Goal: Task Accomplishment & Management: Manage account settings

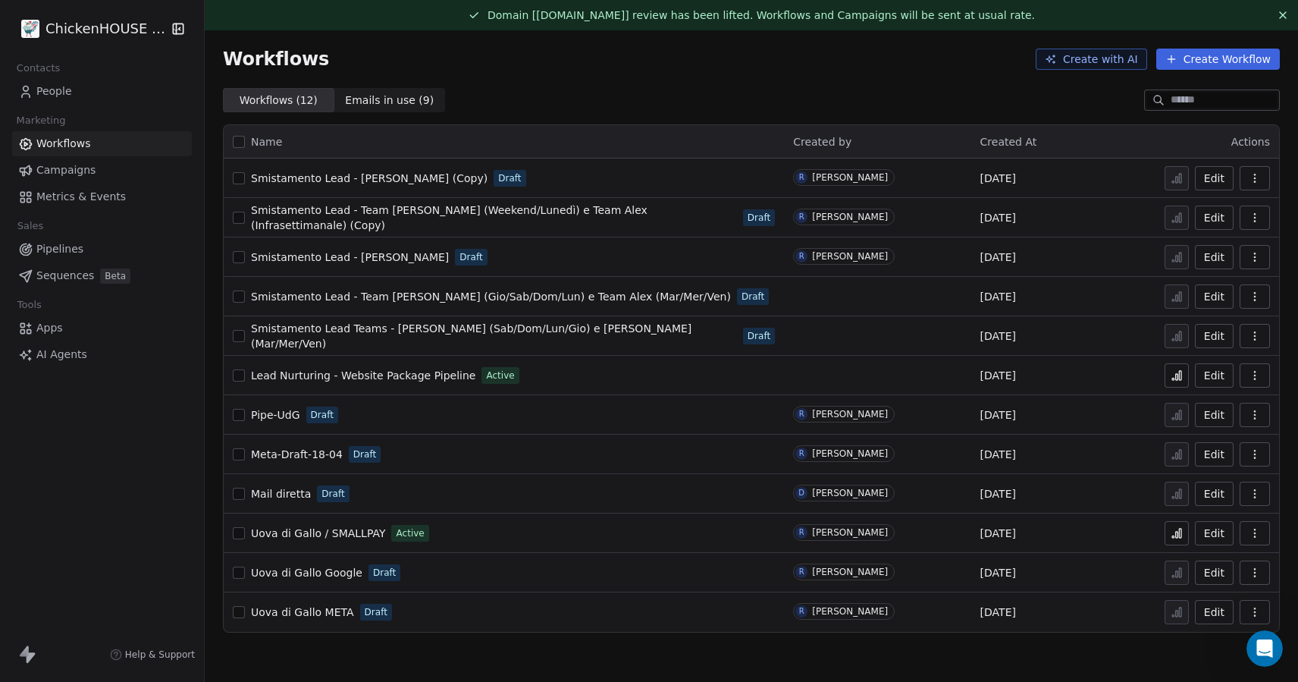
scroll to position [338, 0]
click at [319, 371] on span "Lead Nurturing - Website Package Pipeline" at bounding box center [363, 375] width 224 height 12
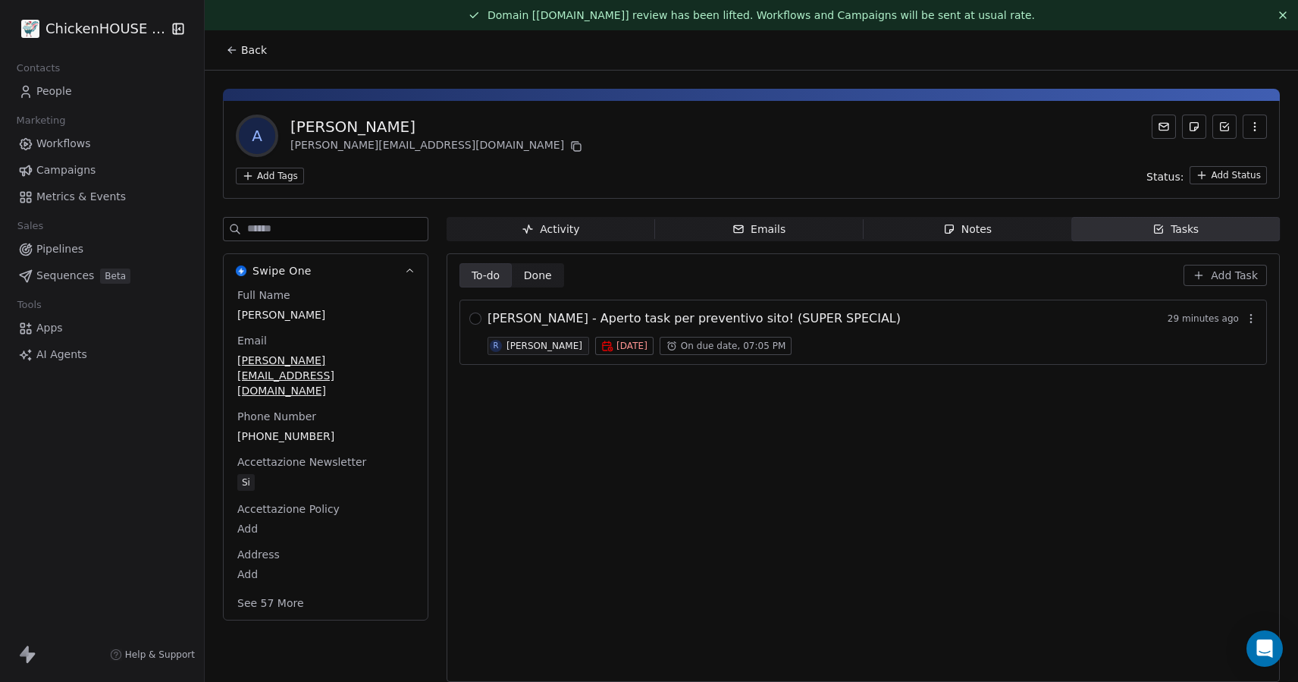
click at [973, 232] on div "Notes" at bounding box center [967, 229] width 49 height 16
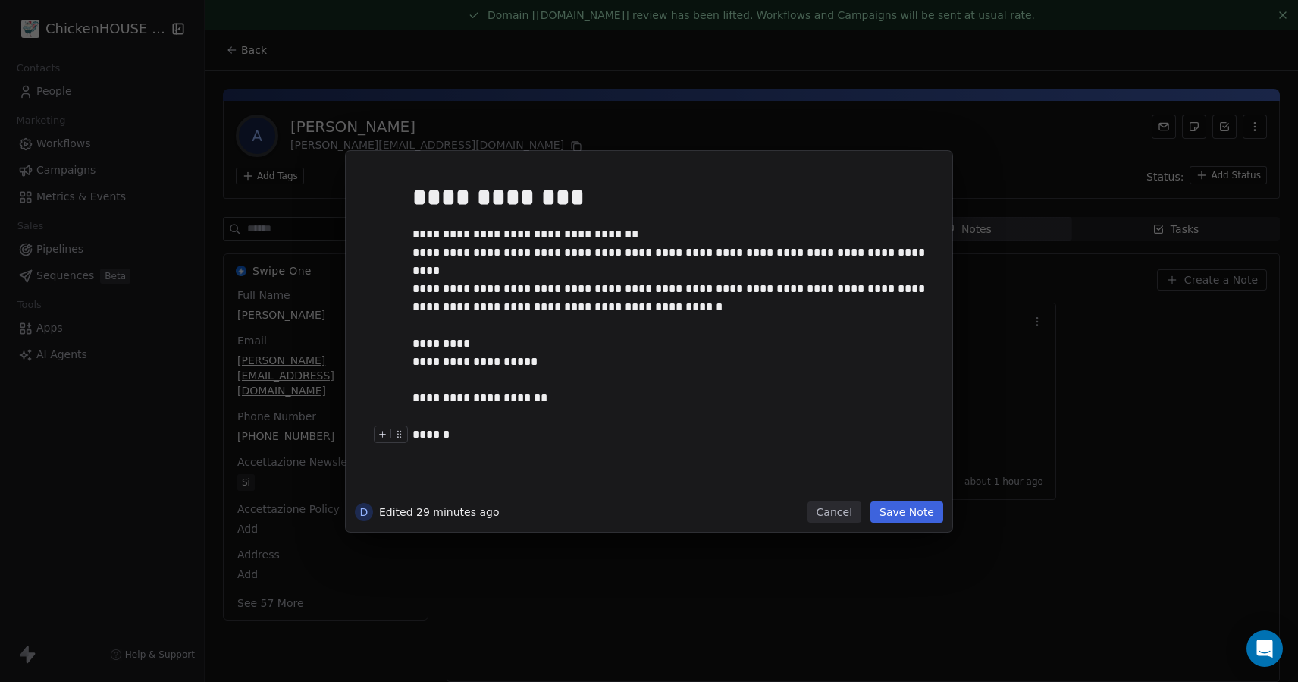
click at [835, 516] on button "Cancel" at bounding box center [835, 511] width 54 height 21
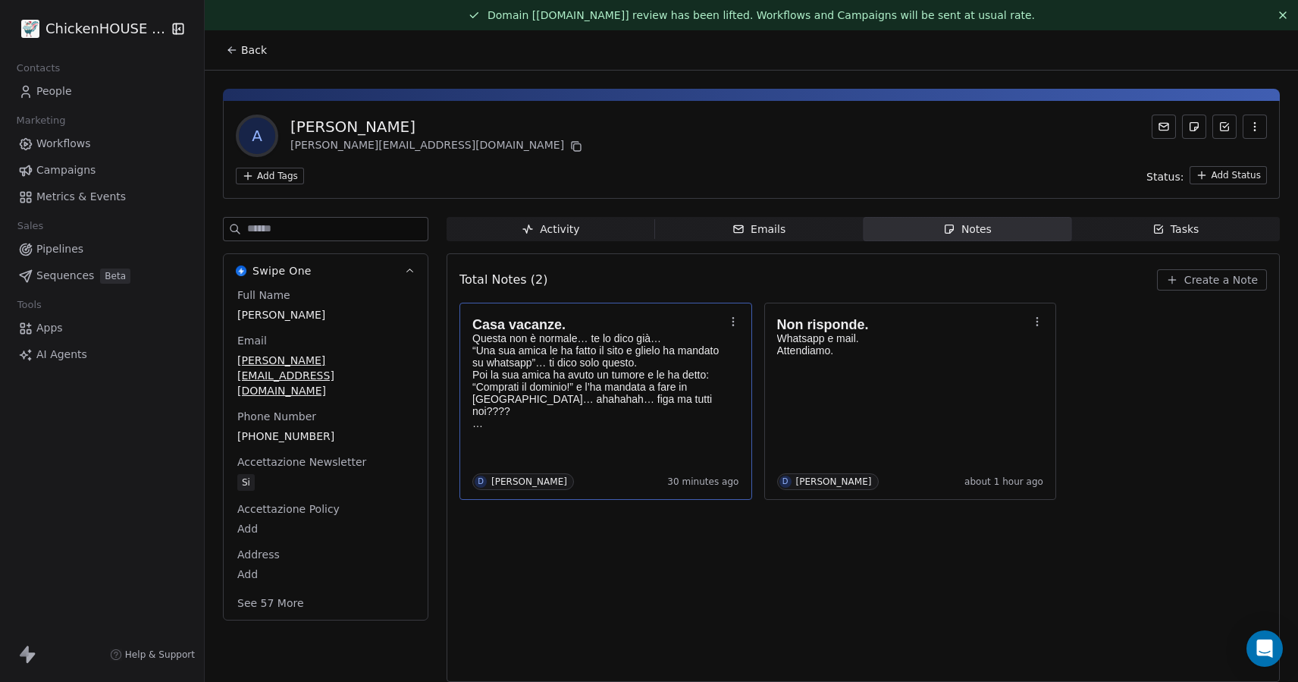
drag, startPoint x: 425, startPoint y: 125, endPoint x: 292, endPoint y: 133, distance: 132.9
click at [292, 126] on div "Alessandra Cottiglia" at bounding box center [437, 126] width 295 height 21
copy div "Alessandra Cottiglia"
click at [570, 148] on icon at bounding box center [576, 146] width 12 height 12
click at [1190, 235] on div "Tasks" at bounding box center [1176, 229] width 47 height 16
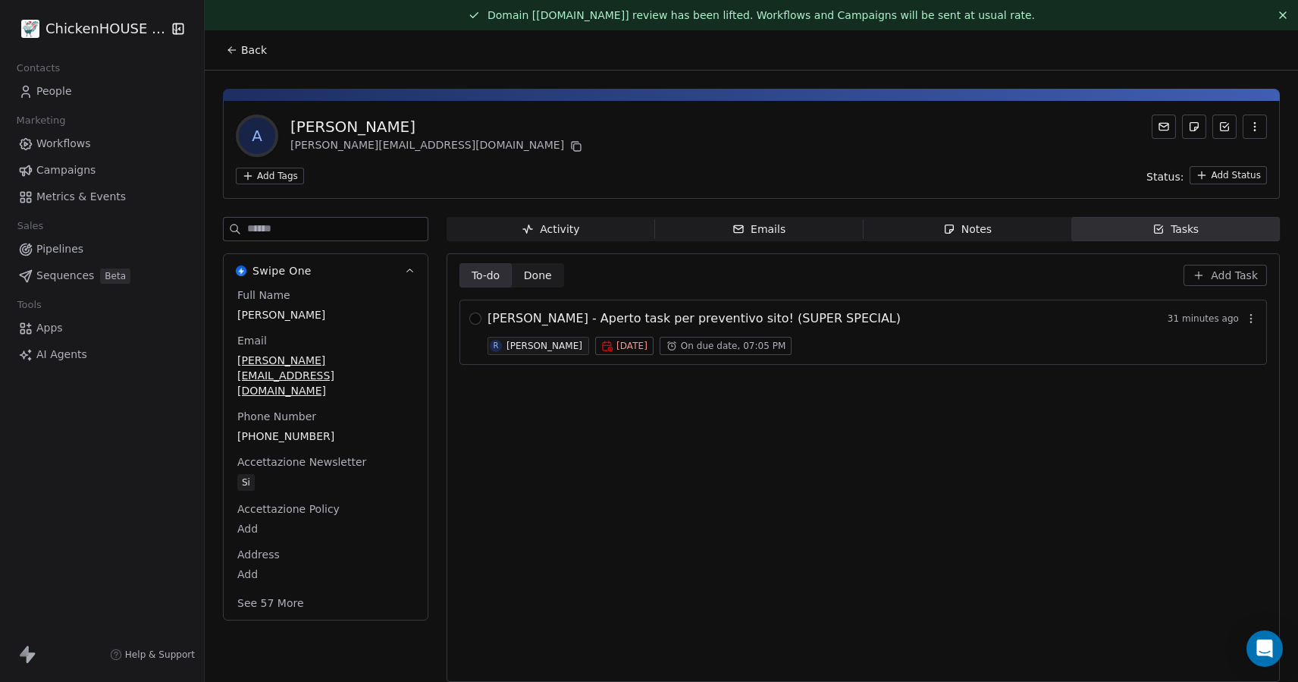
click at [836, 319] on span "ALESSANDRA COTTIGLIA - Aperto task per preventivo sito! (SUPER SPECIAL)" at bounding box center [694, 318] width 413 height 18
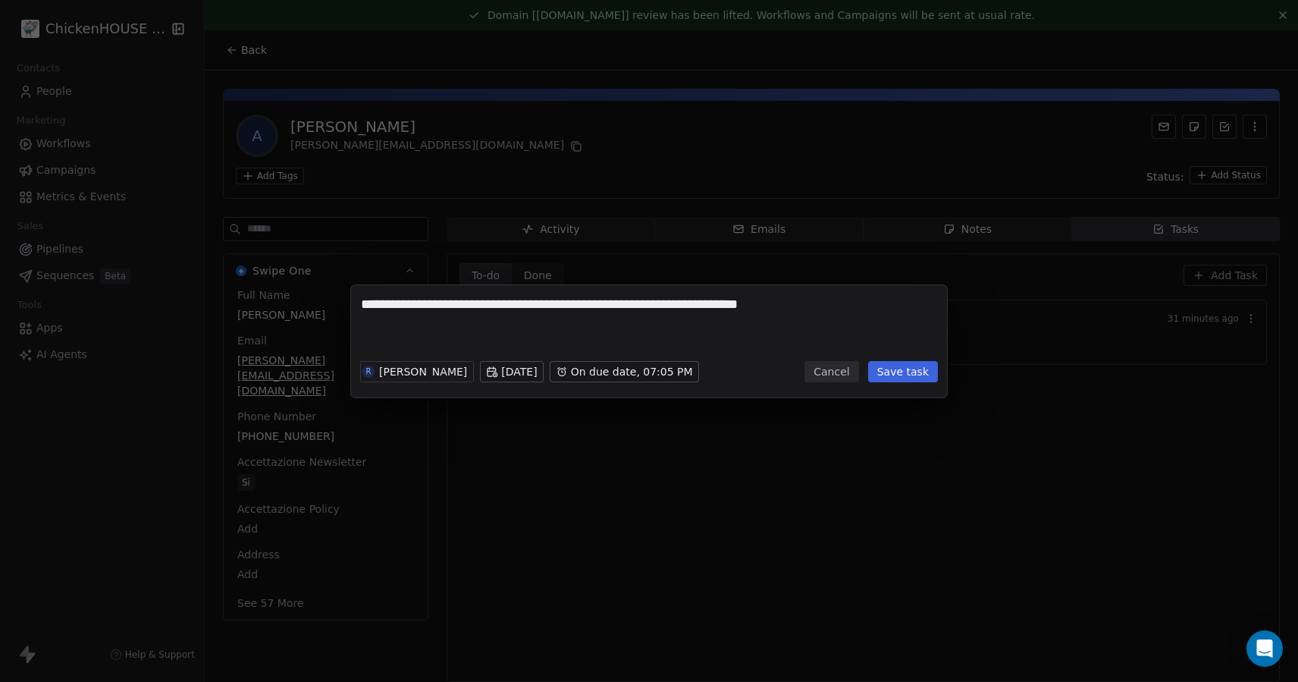
click at [554, 345] on textarea "**********" at bounding box center [649, 324] width 576 height 59
type textarea "**********"
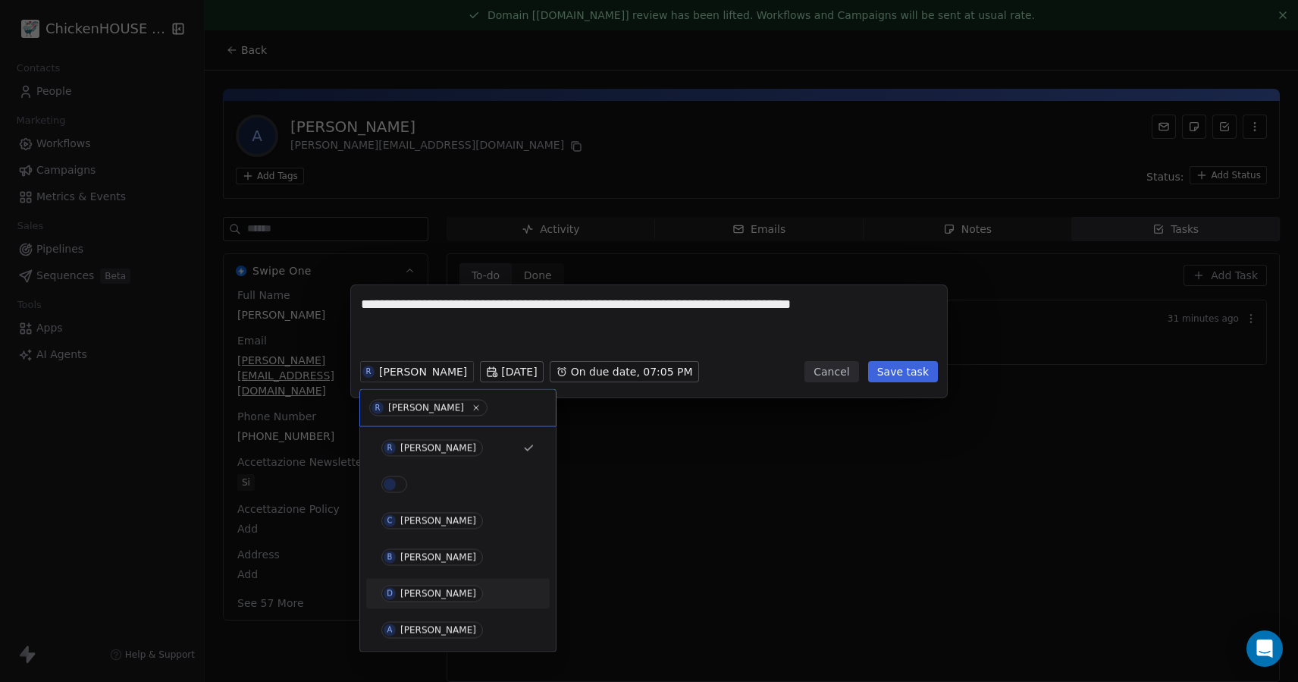
click at [413, 589] on div "[PERSON_NAME]" at bounding box center [438, 594] width 76 height 11
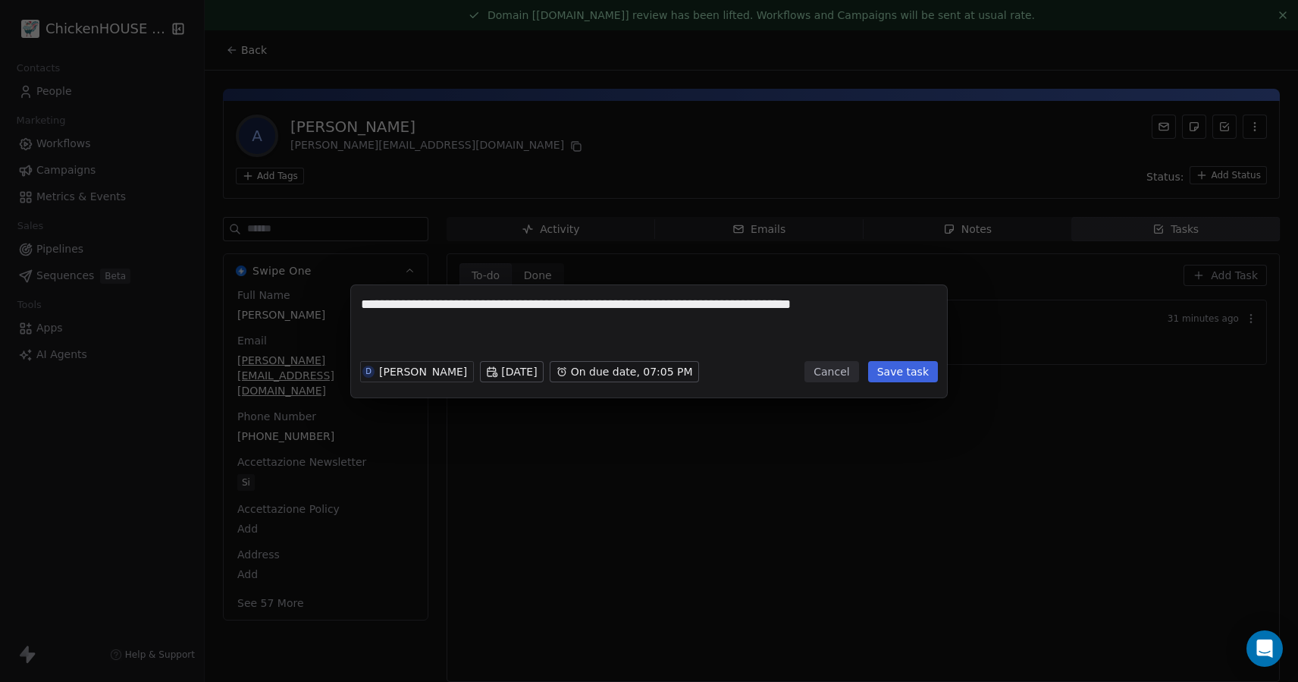
click at [906, 376] on button "Save task" at bounding box center [903, 371] width 70 height 21
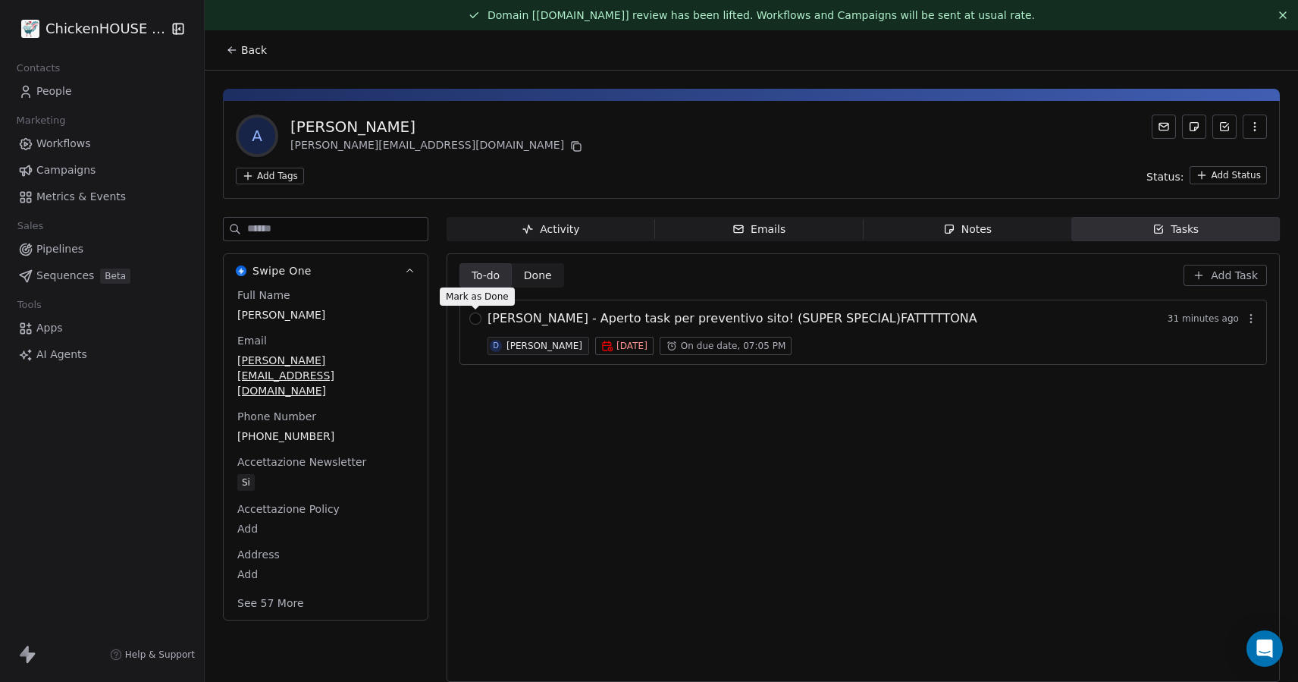
click at [482, 319] on div "ALESSANDRA COTTIGLIA - Aperto task per preventivo sito! (SUPER SPECIAL)FATTTTTO…" at bounding box center [864, 332] width 808 height 65
click at [477, 324] on button "button" at bounding box center [475, 318] width 12 height 12
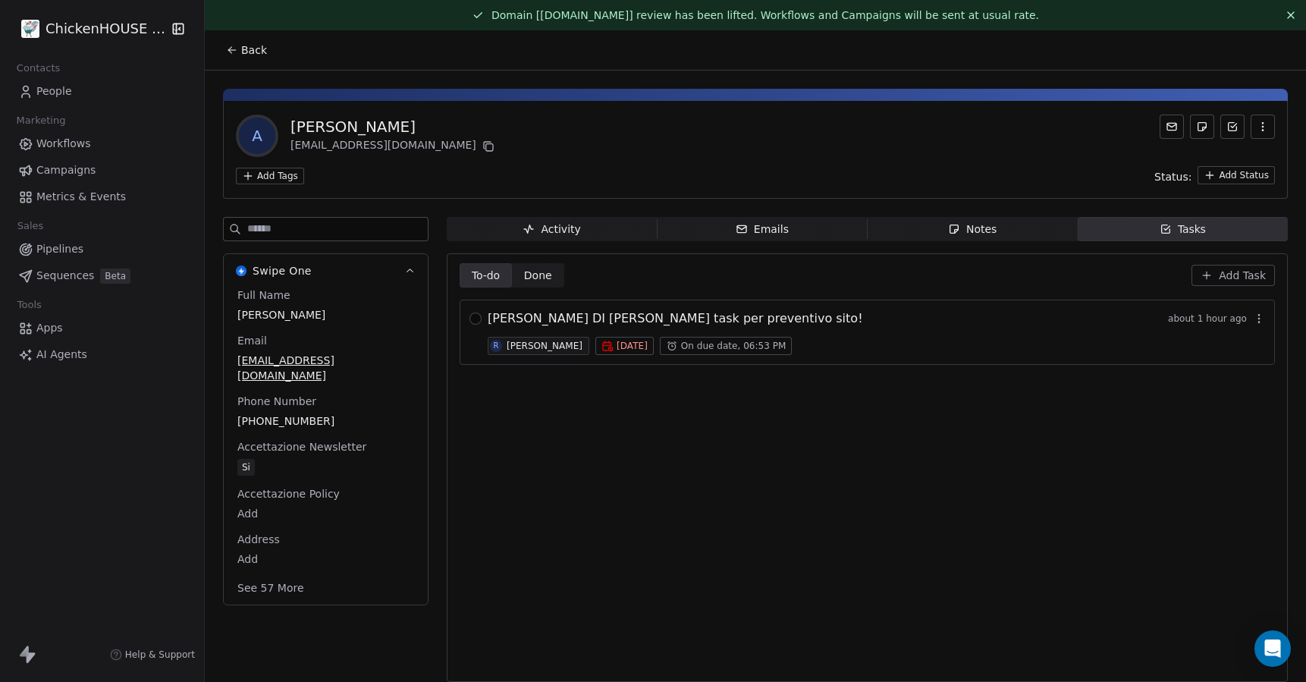
click at [972, 224] on div "Notes" at bounding box center [972, 229] width 49 height 16
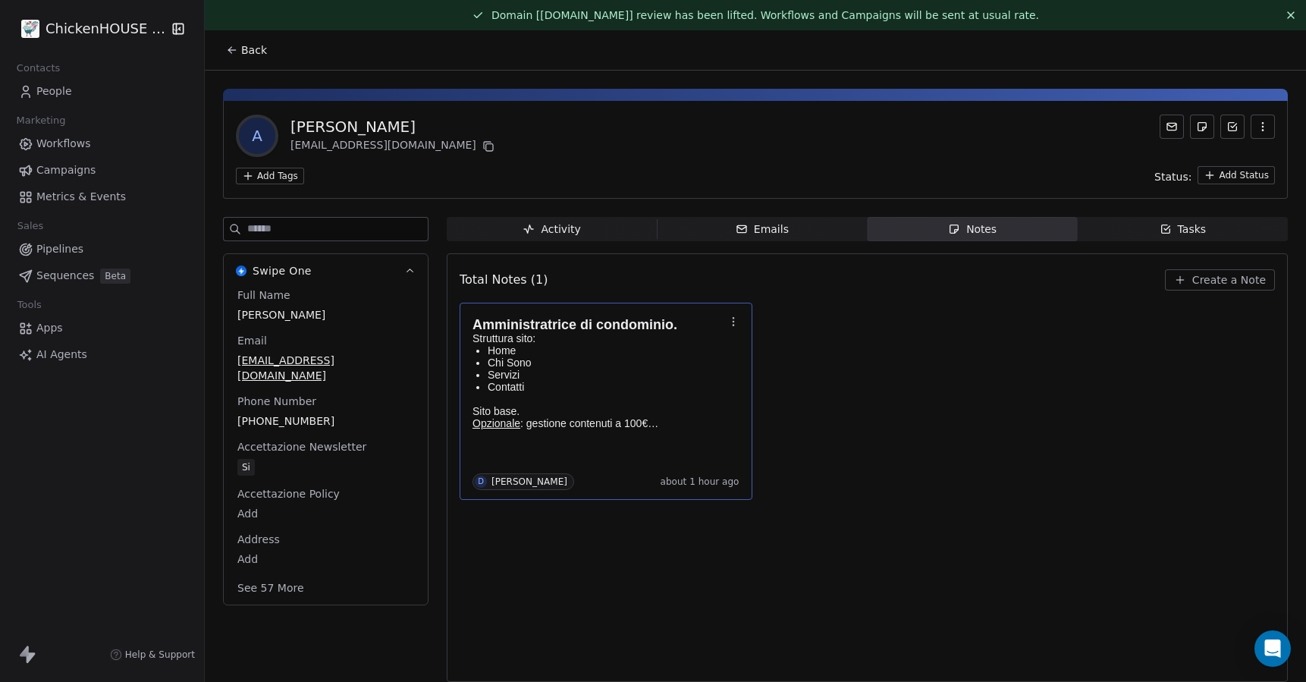
click at [583, 400] on p at bounding box center [598, 399] width 252 height 12
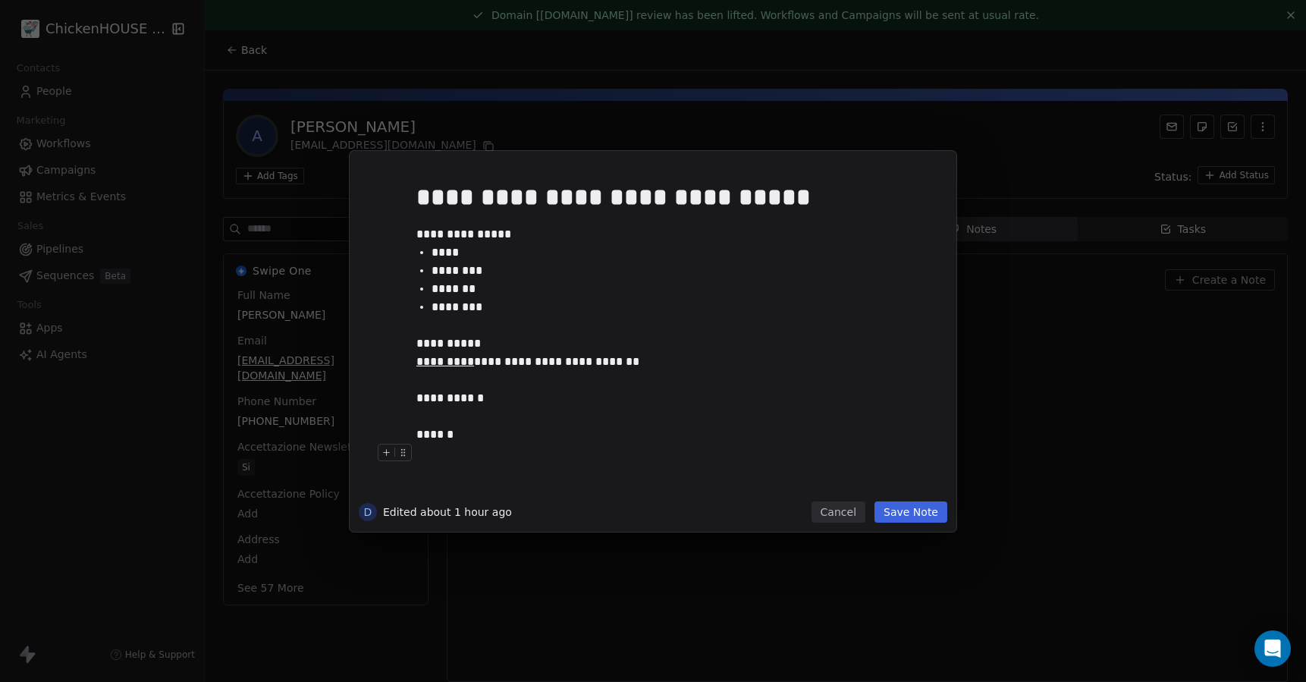
click at [834, 507] on button "Cancel" at bounding box center [838, 511] width 54 height 21
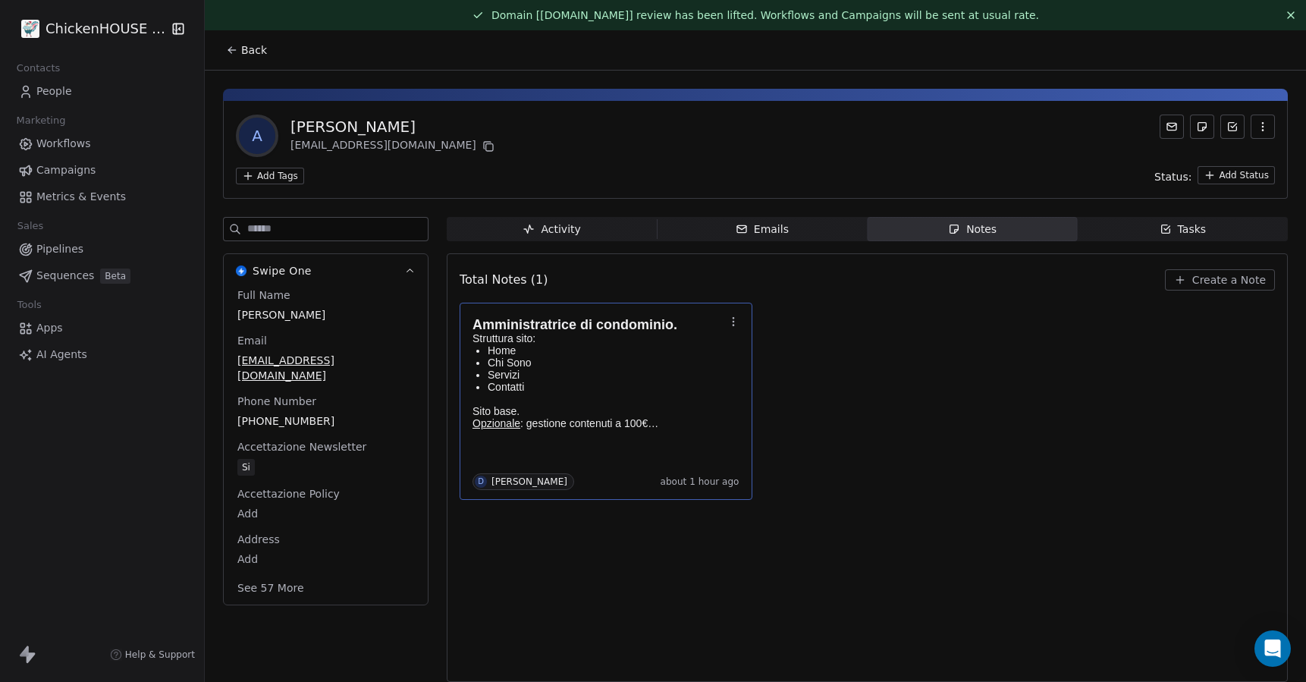
drag, startPoint x: 374, startPoint y: 127, endPoint x: 291, endPoint y: 129, distance: 82.7
click at [291, 129] on div "Adele Di Giorgio" at bounding box center [393, 126] width 207 height 21
copy div "Adele Di Giorgio"
click at [485, 147] on icon at bounding box center [488, 146] width 12 height 12
click at [1153, 220] on span "Tasks Tasks" at bounding box center [1183, 229] width 210 height 24
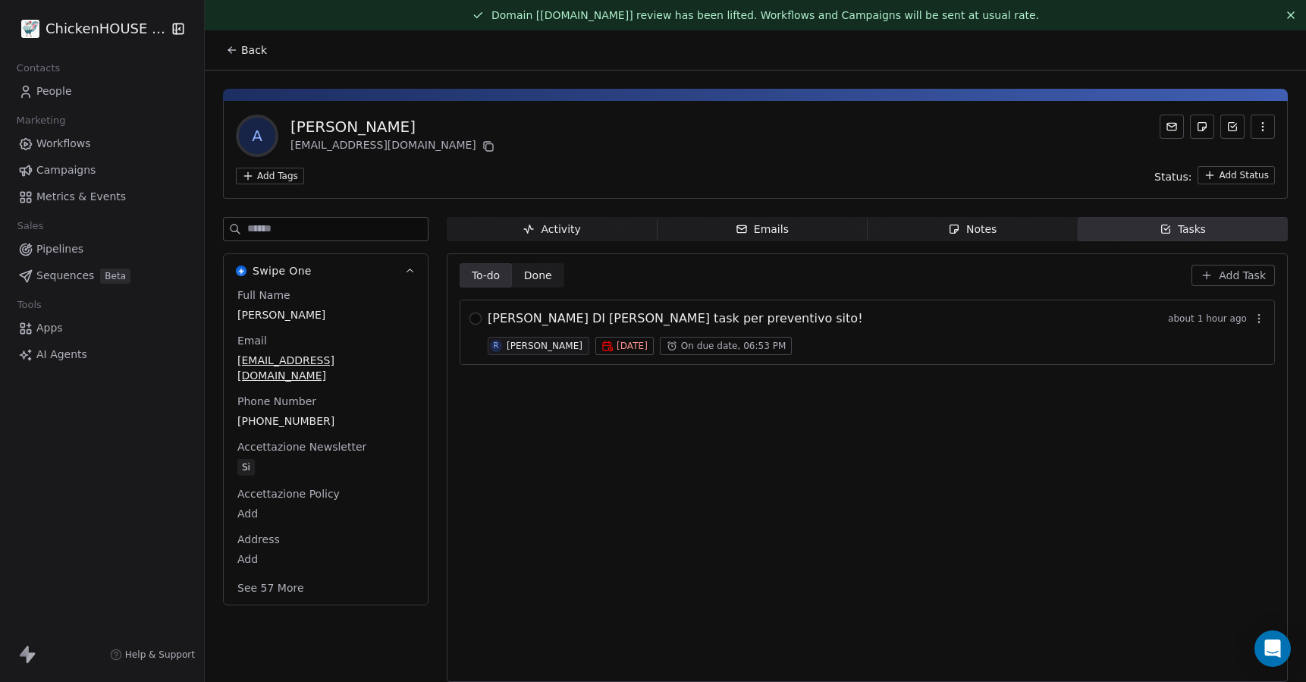
click at [720, 315] on span "ADELE DI GIORGIO - Aperto task per preventivo sito!" at bounding box center [675, 318] width 375 height 18
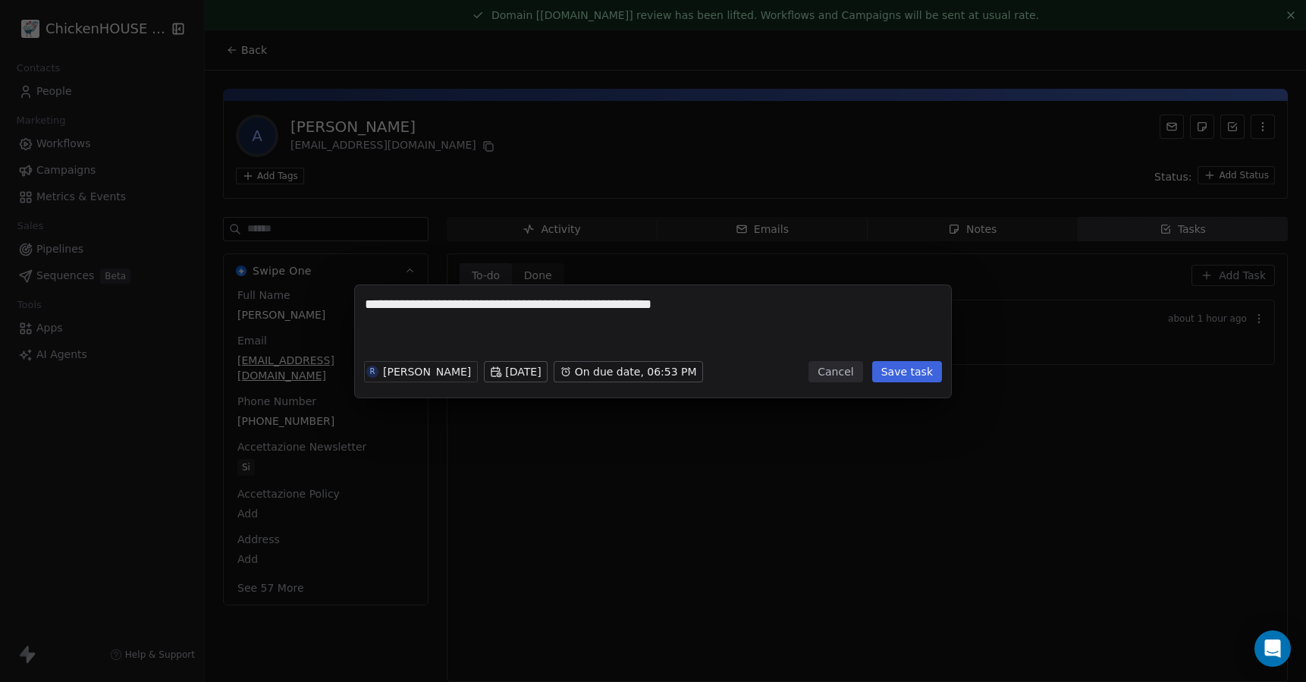
scroll to position [12, 0]
type textarea "**********"
click at [463, 372] on div "R Roberto Basso Mon, 13 Oct 2025 On due date, 06:53 PM" at bounding box center [533, 371] width 339 height 33
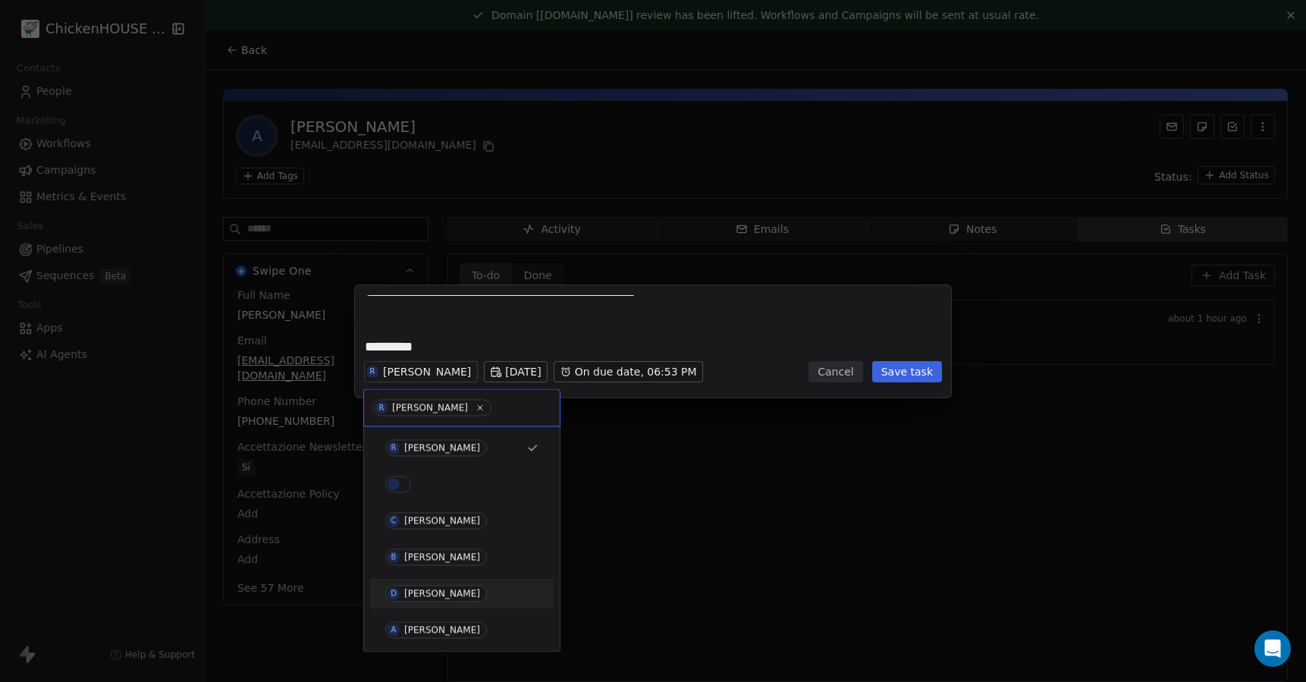
click at [413, 594] on div "[PERSON_NAME]" at bounding box center [442, 594] width 76 height 11
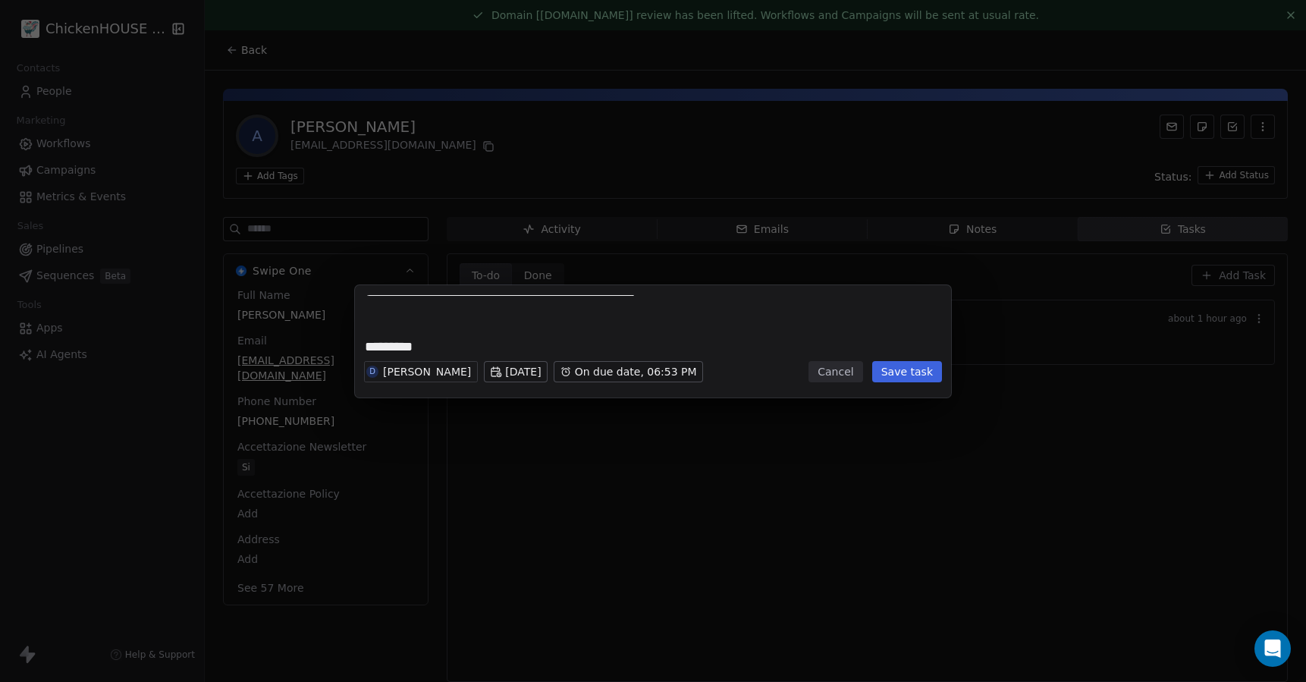
click at [915, 366] on button "Save task" at bounding box center [907, 371] width 70 height 21
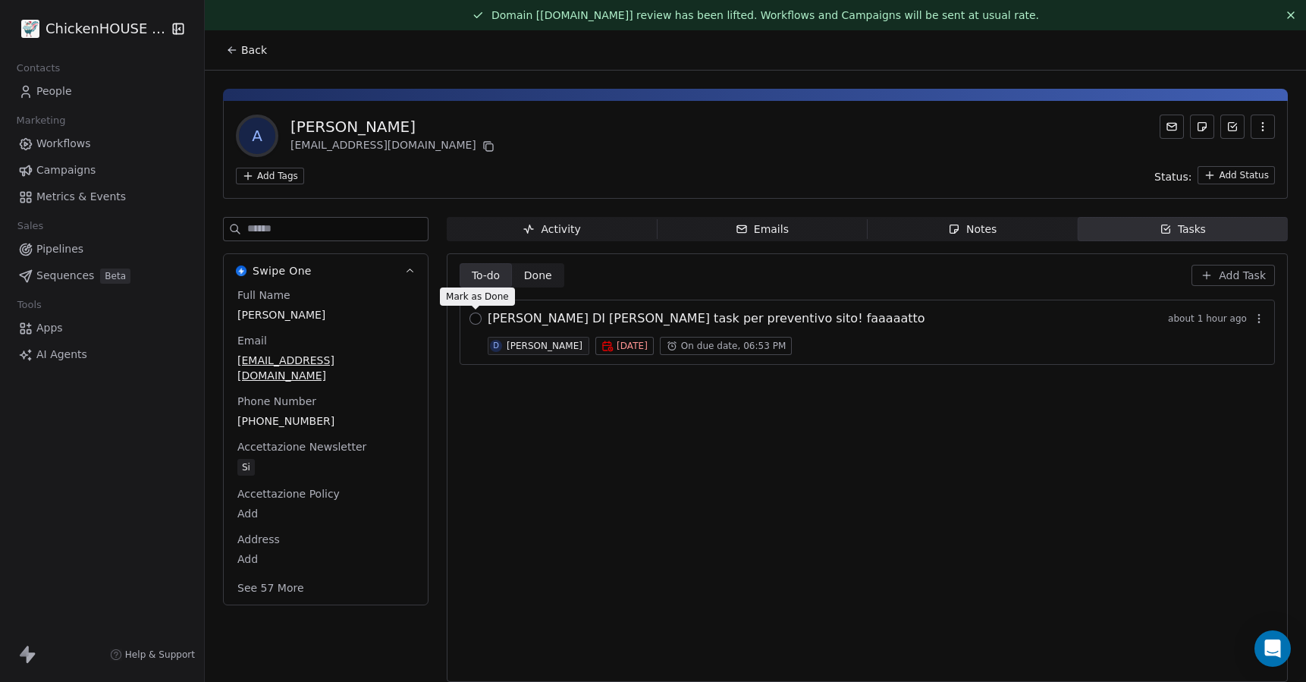
click at [476, 318] on button "button" at bounding box center [475, 318] width 12 height 12
click at [978, 230] on div "Notes" at bounding box center [972, 229] width 49 height 16
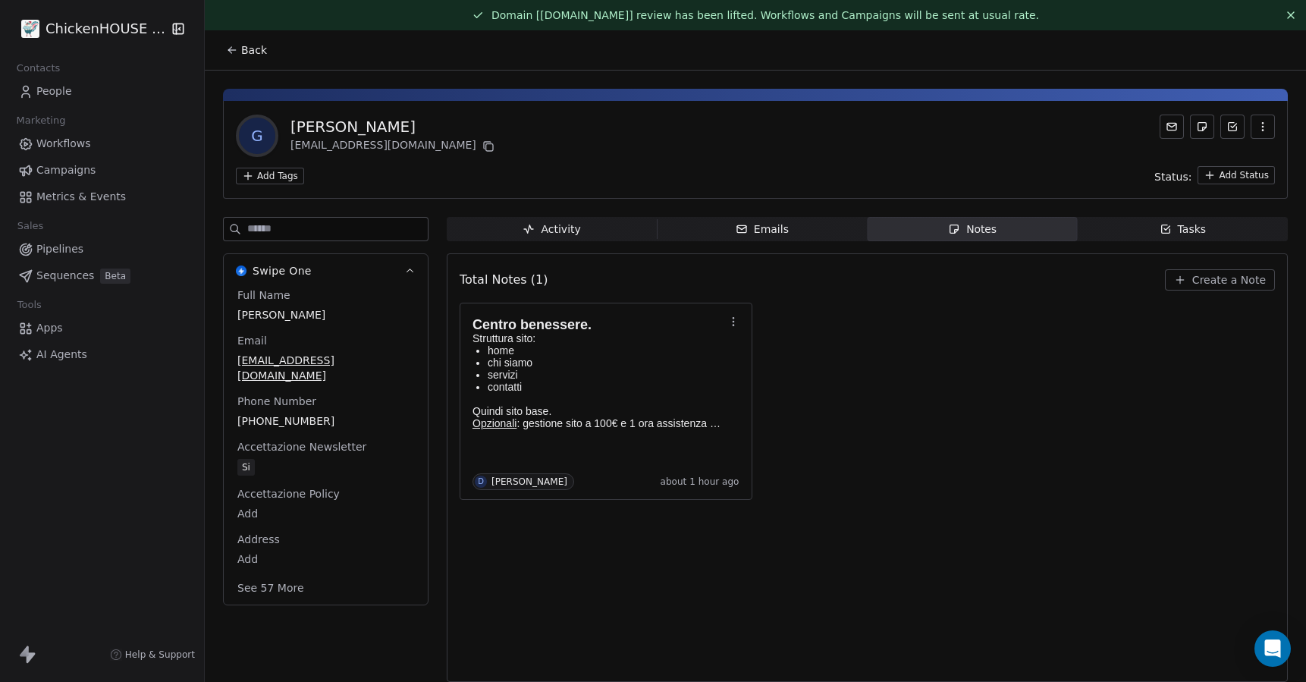
drag, startPoint x: 415, startPoint y: 121, endPoint x: 288, endPoint y: 121, distance: 126.7
click at [288, 121] on div "G Giovanna Marsiglia aliseakid@yahoo.it" at bounding box center [755, 136] width 1039 height 42
copy div "Giovanna Marsiglia"
click at [482, 146] on icon at bounding box center [488, 146] width 12 height 12
click at [595, 381] on p "contatti" at bounding box center [606, 387] width 237 height 12
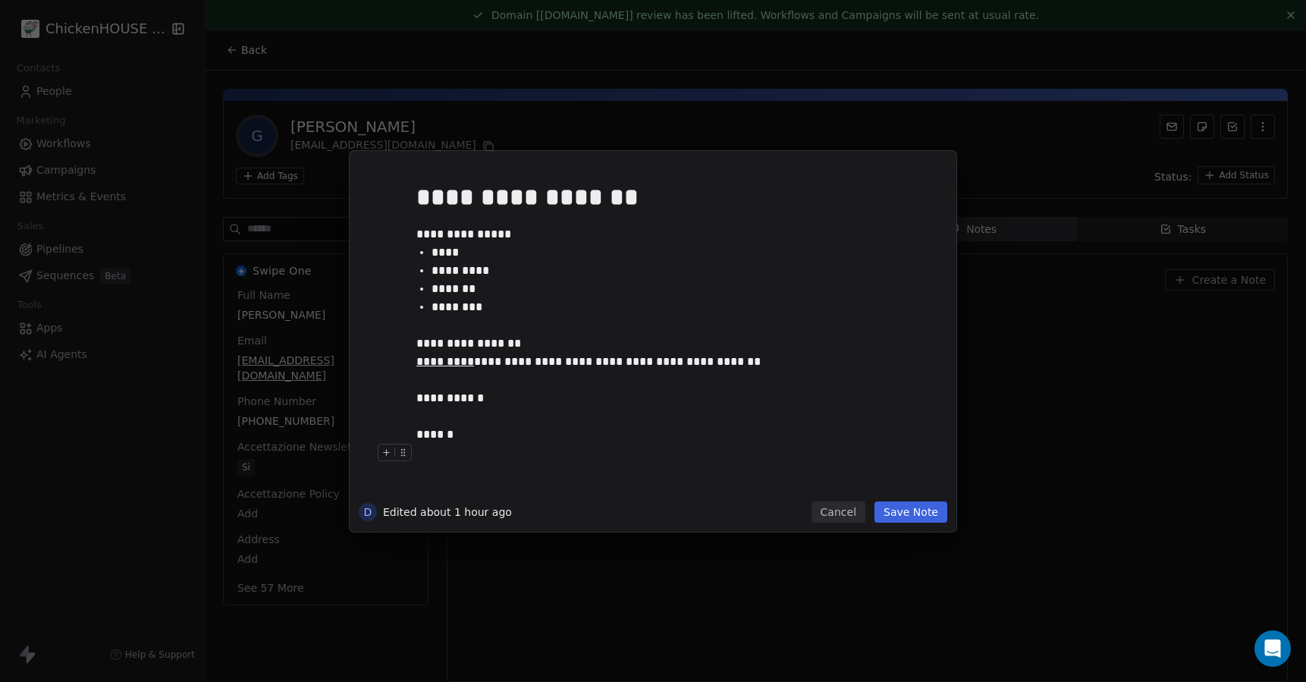
click at [848, 514] on button "Cancel" at bounding box center [838, 511] width 54 height 21
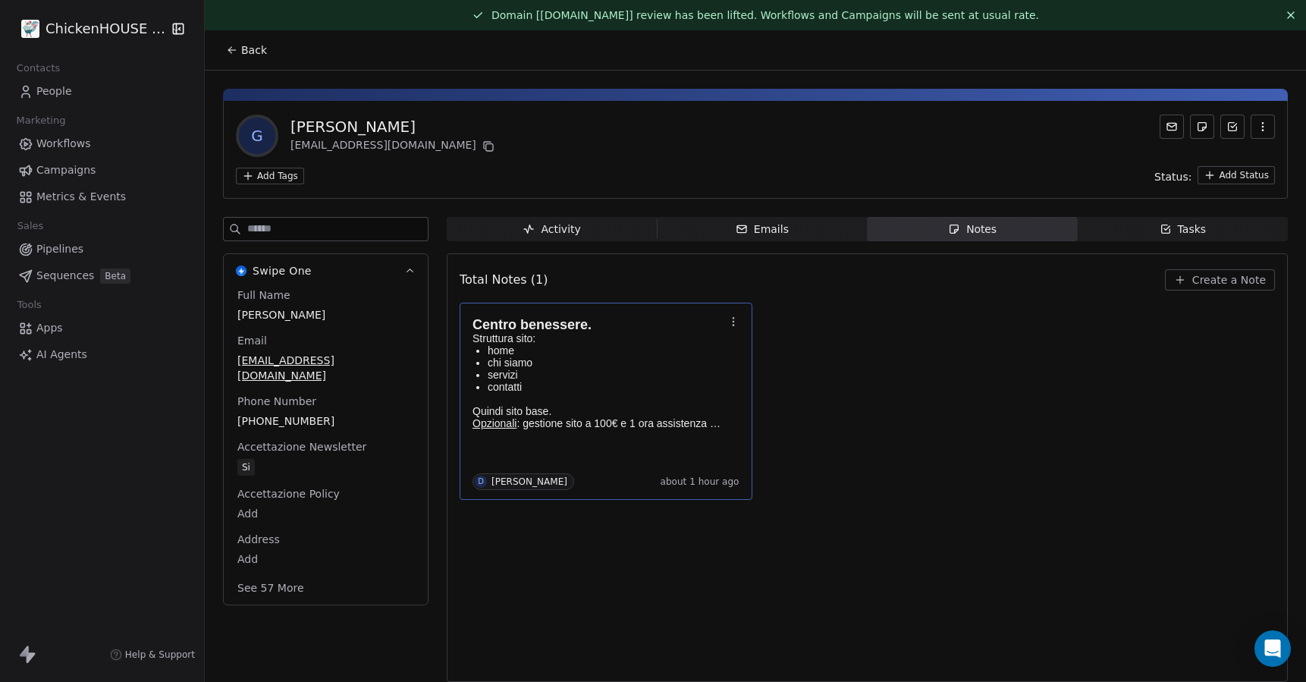
click at [1178, 227] on div "Tasks" at bounding box center [1183, 229] width 47 height 16
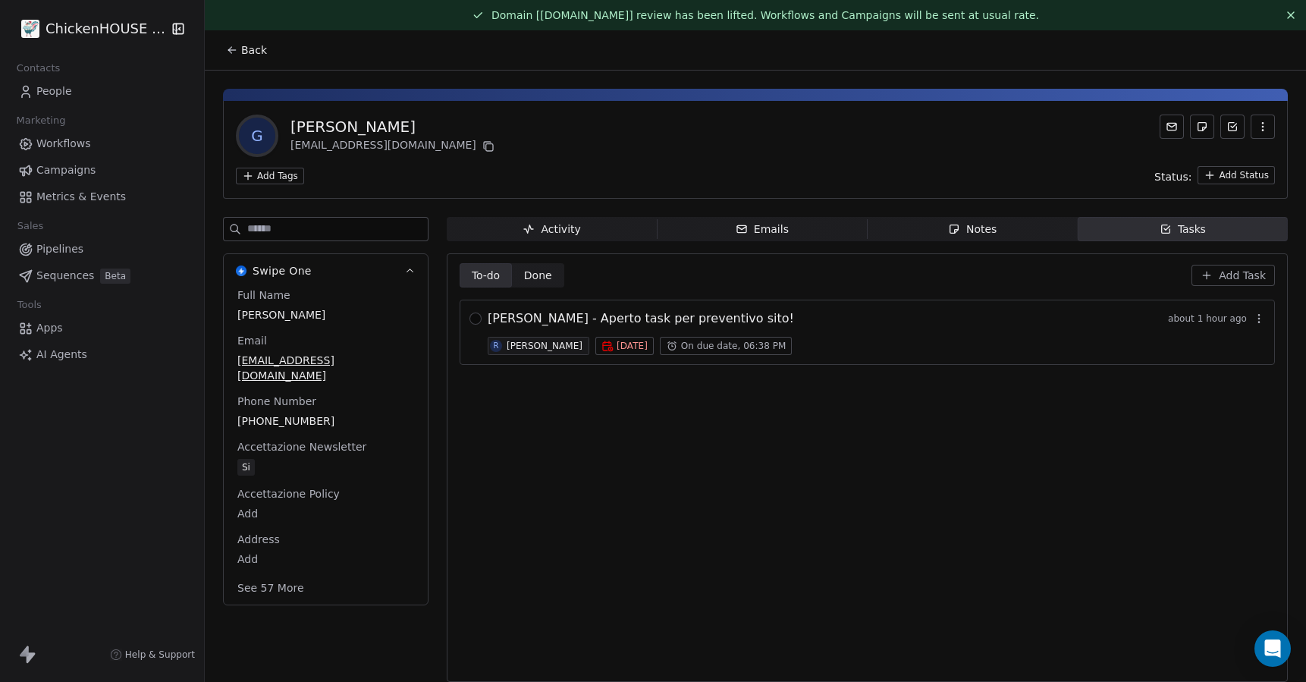
click at [579, 313] on span "GIOVANNA MARSIGLIA - Aperto task per preventivo sito!" at bounding box center [641, 318] width 306 height 18
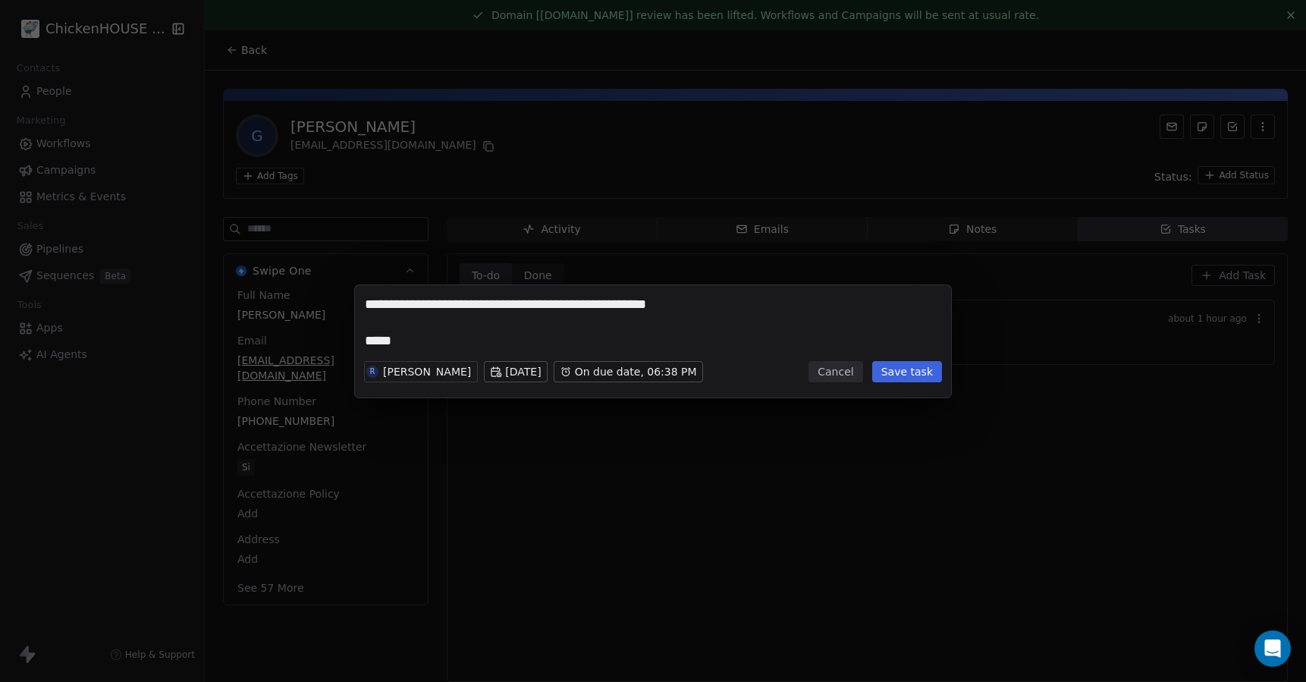
type textarea "**********"
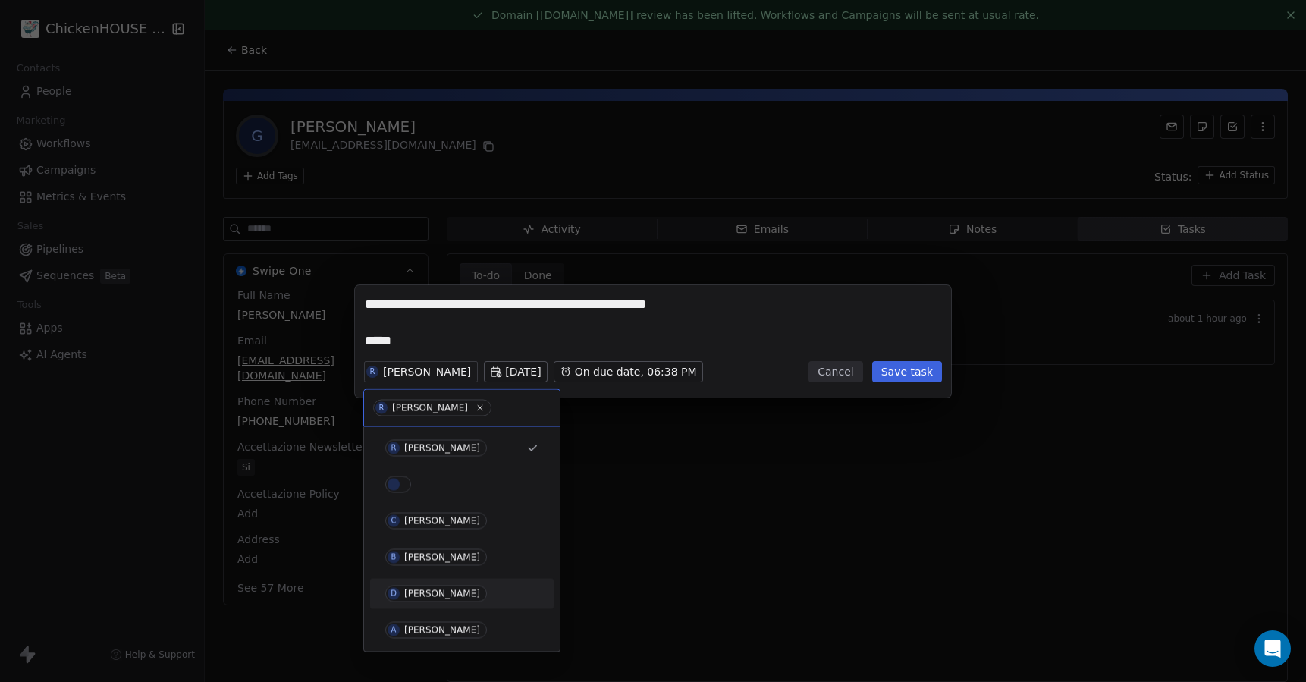
click at [404, 592] on div "[PERSON_NAME]" at bounding box center [442, 594] width 76 height 11
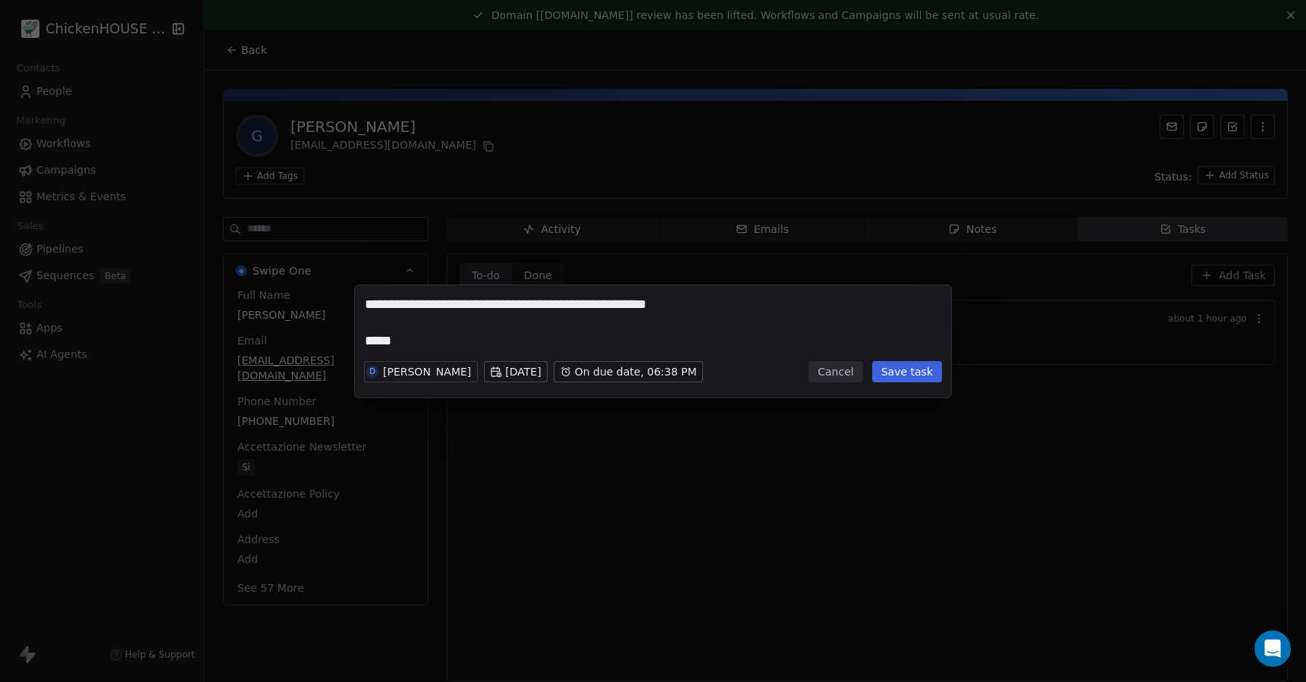
click at [897, 365] on button "Save task" at bounding box center [907, 371] width 70 height 21
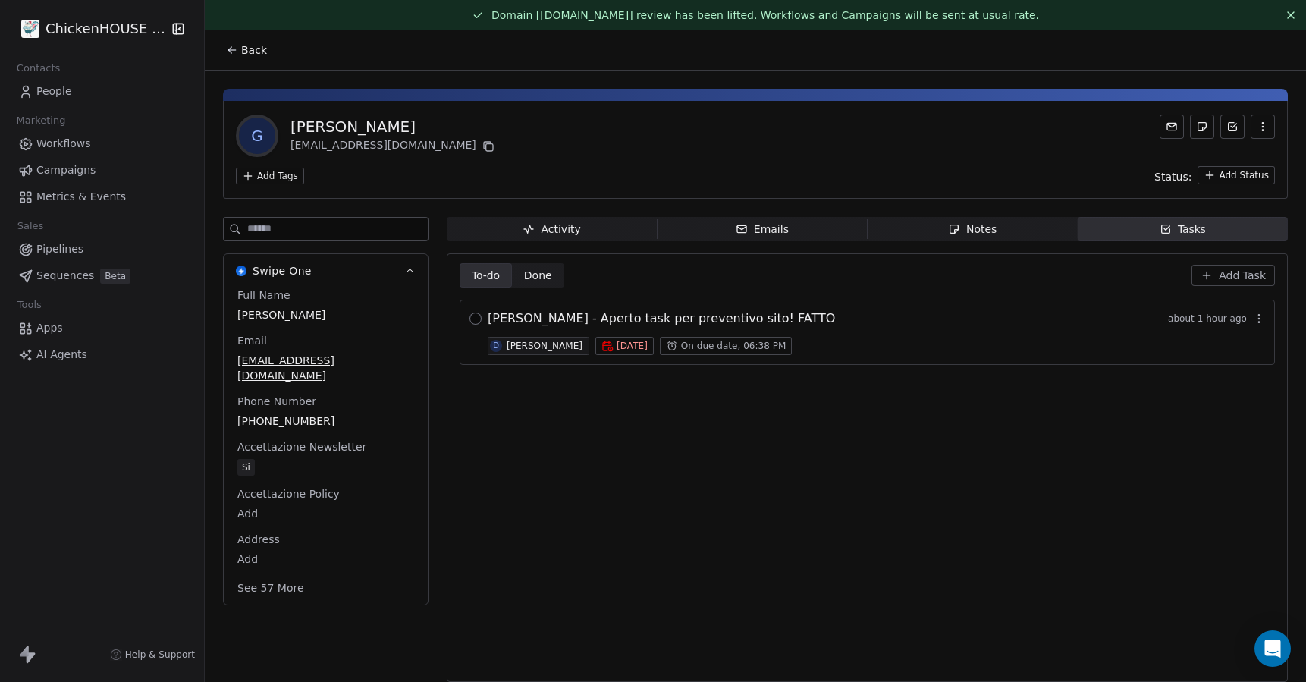
click at [479, 317] on button "button" at bounding box center [475, 318] width 12 height 12
click at [982, 224] on div "Notes" at bounding box center [972, 229] width 49 height 16
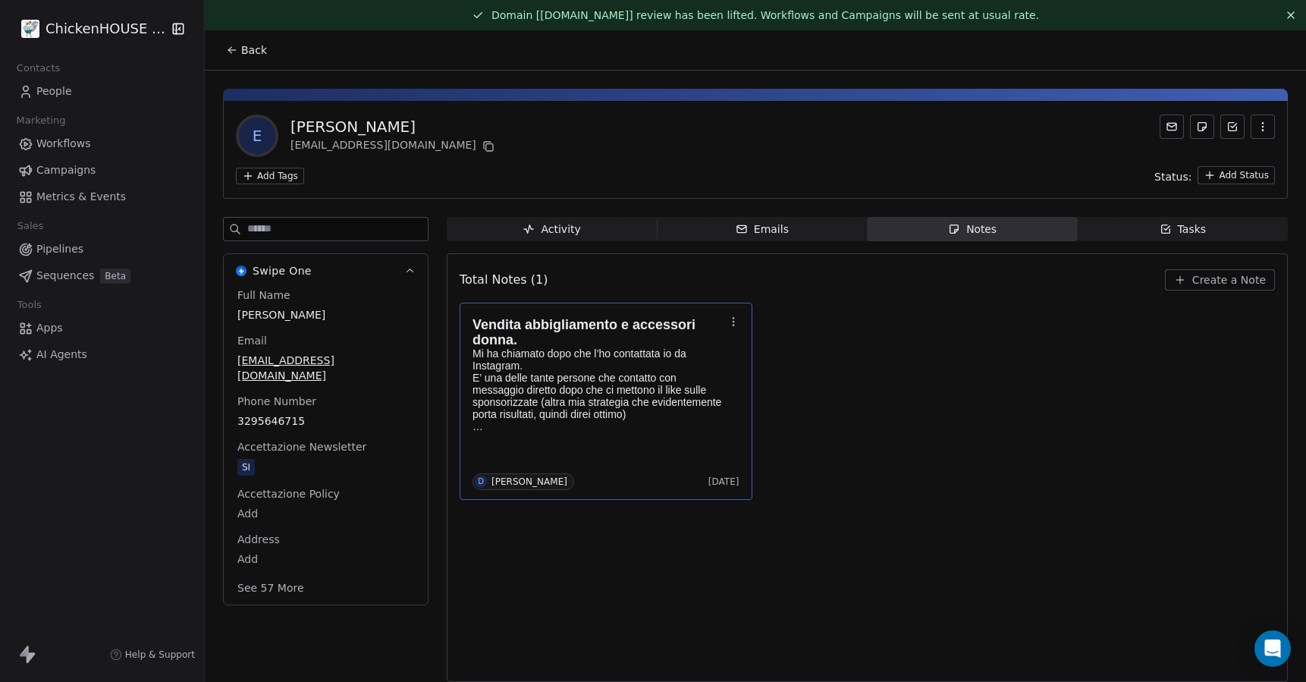
click at [560, 384] on p "Mi ha chiamato dopo che l’ho contattata io da Instagram. E’ una delle tante per…" at bounding box center [598, 389] width 252 height 85
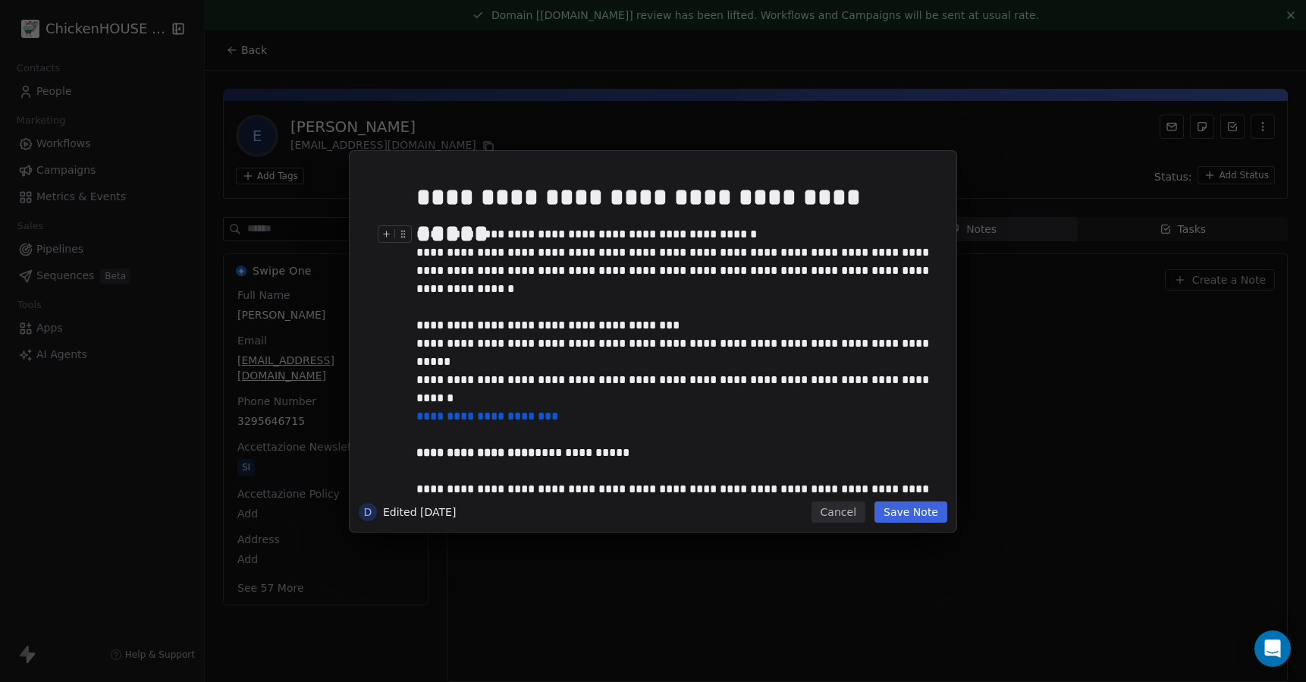
scroll to position [97, 0]
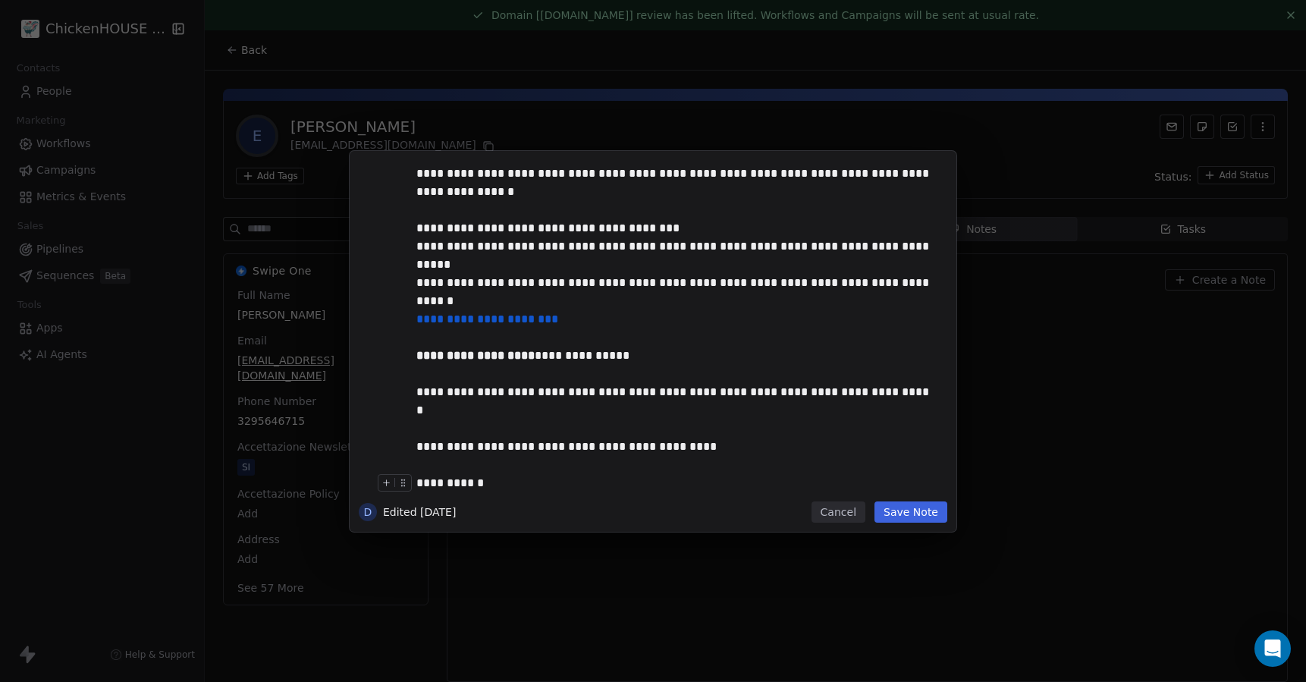
click at [842, 507] on button "Cancel" at bounding box center [838, 511] width 54 height 21
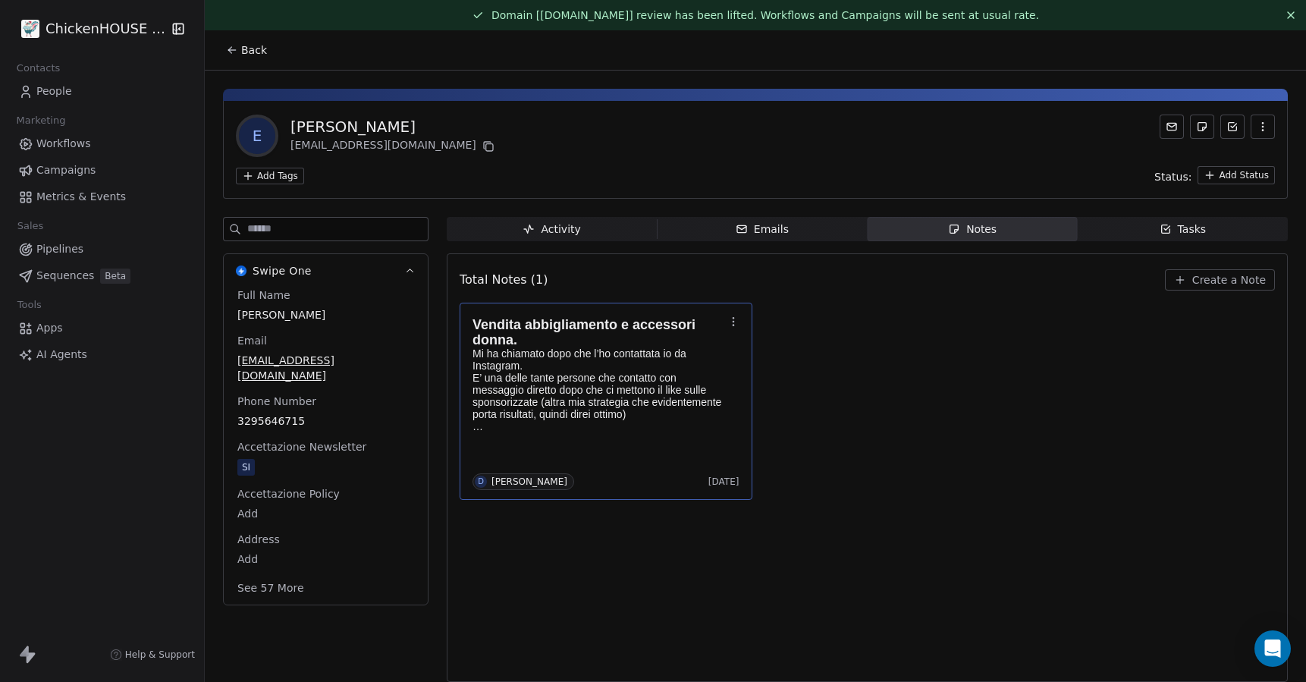
scroll to position [9, 0]
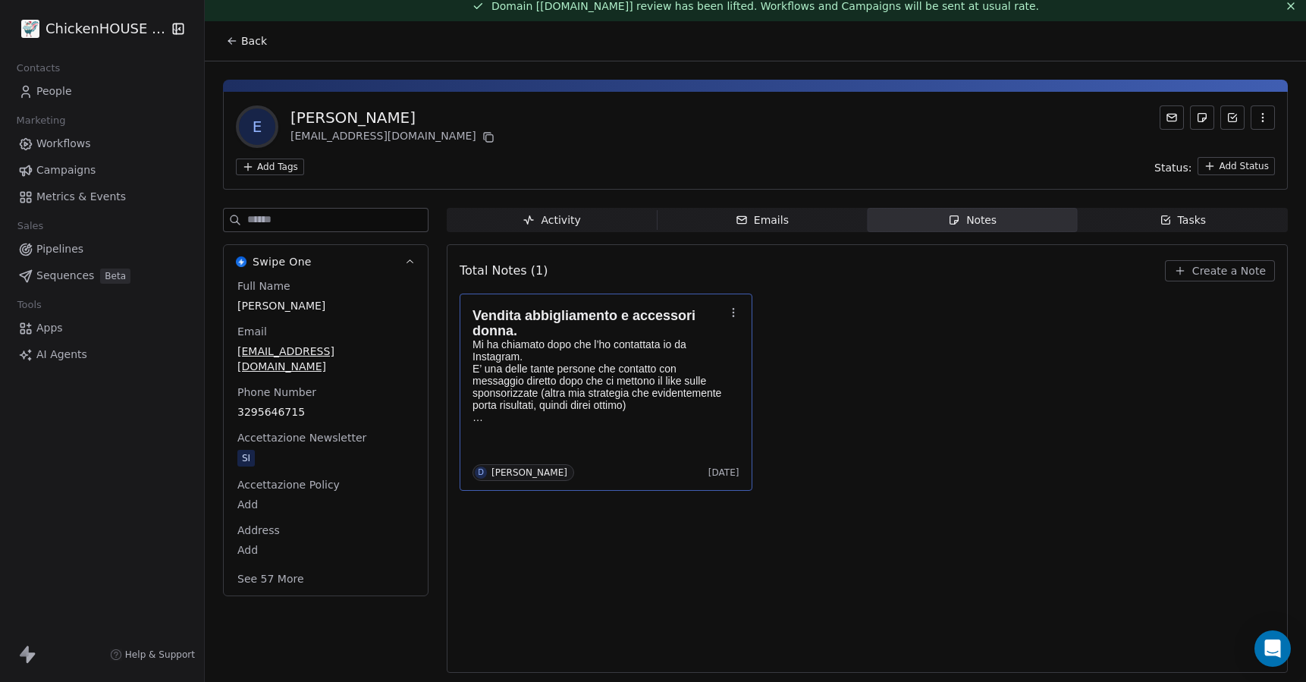
click at [642, 397] on p "Mi ha chiamato dopo che l’ho contattata io da Instagram. E’ una delle tante per…" at bounding box center [598, 380] width 252 height 85
click at [505, 109] on div "**********" at bounding box center [653, 341] width 1306 height 682
drag, startPoint x: 403, startPoint y: 110, endPoint x: 282, endPoint y: 109, distance: 121.3
click at [282, 109] on div "E [PERSON_NAME] [EMAIL_ADDRESS][DOMAIN_NAME]" at bounding box center [367, 126] width 262 height 42
copy div "[PERSON_NAME]"
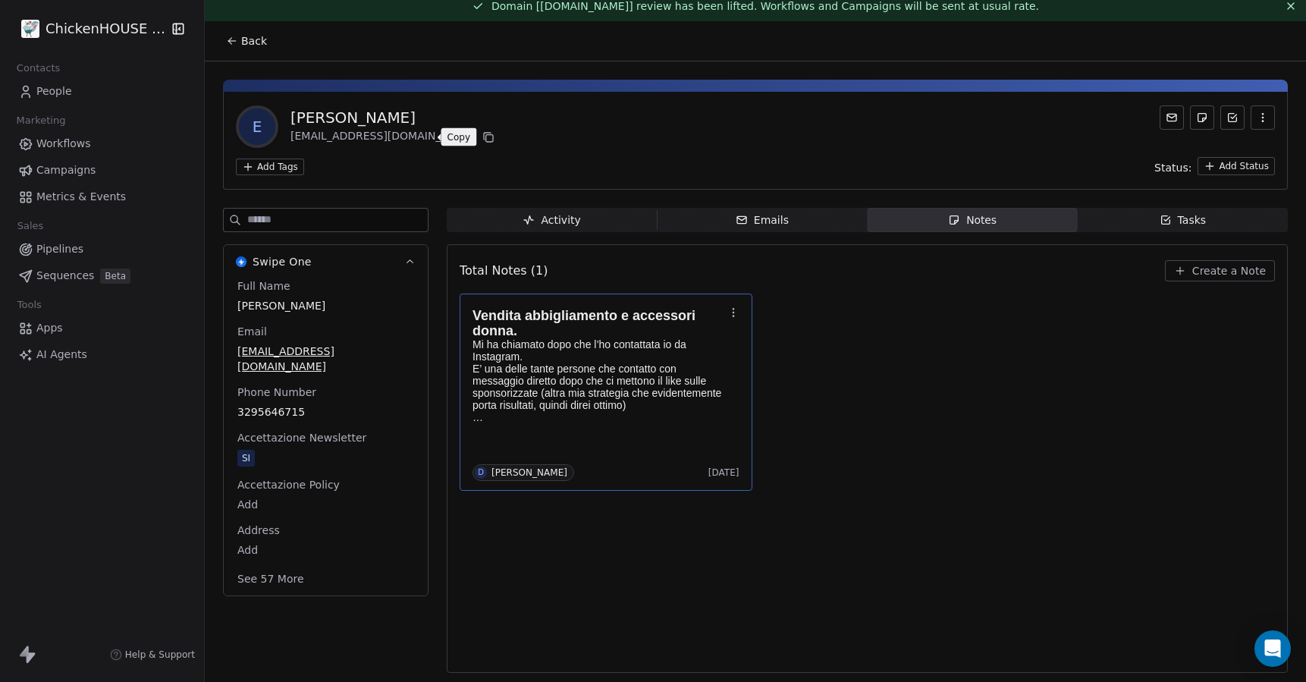
click at [482, 141] on icon at bounding box center [488, 137] width 12 height 12
click at [535, 362] on p "Mi ha chiamato dopo che l’ho contattata io da Instagram. E’ una delle tante per…" at bounding box center [598, 380] width 252 height 85
click at [1003, 376] on div "**********" at bounding box center [653, 341] width 1306 height 682
click at [1197, 219] on div "Tasks" at bounding box center [1183, 220] width 47 height 16
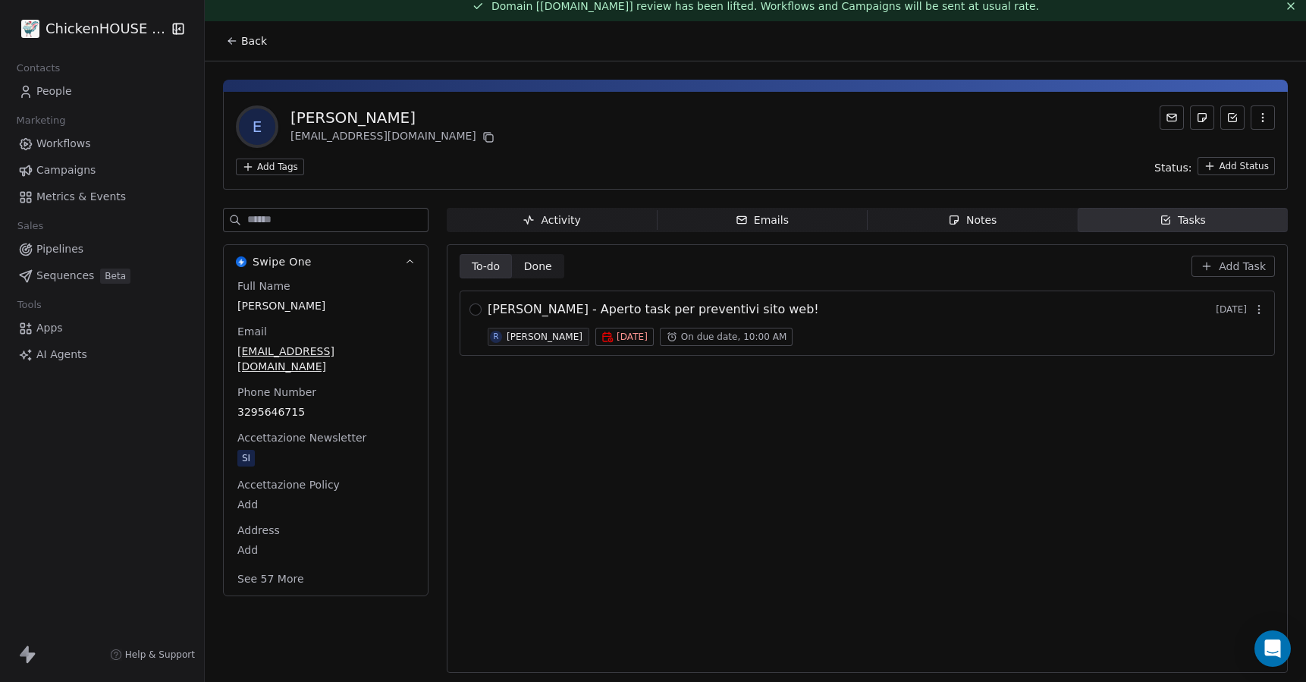
click at [658, 308] on span "ELISA PIGHETTI - Aperto task per preventivi sito web!" at bounding box center [653, 309] width 331 height 18
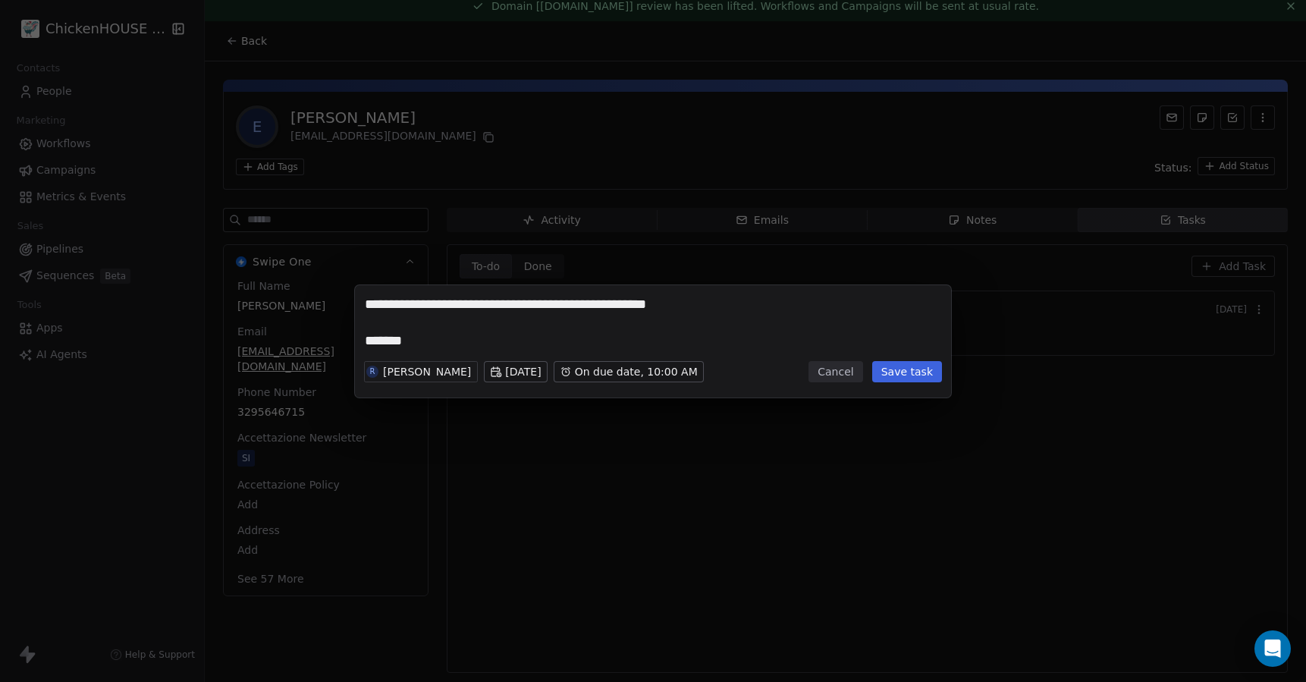
type textarea "**********"
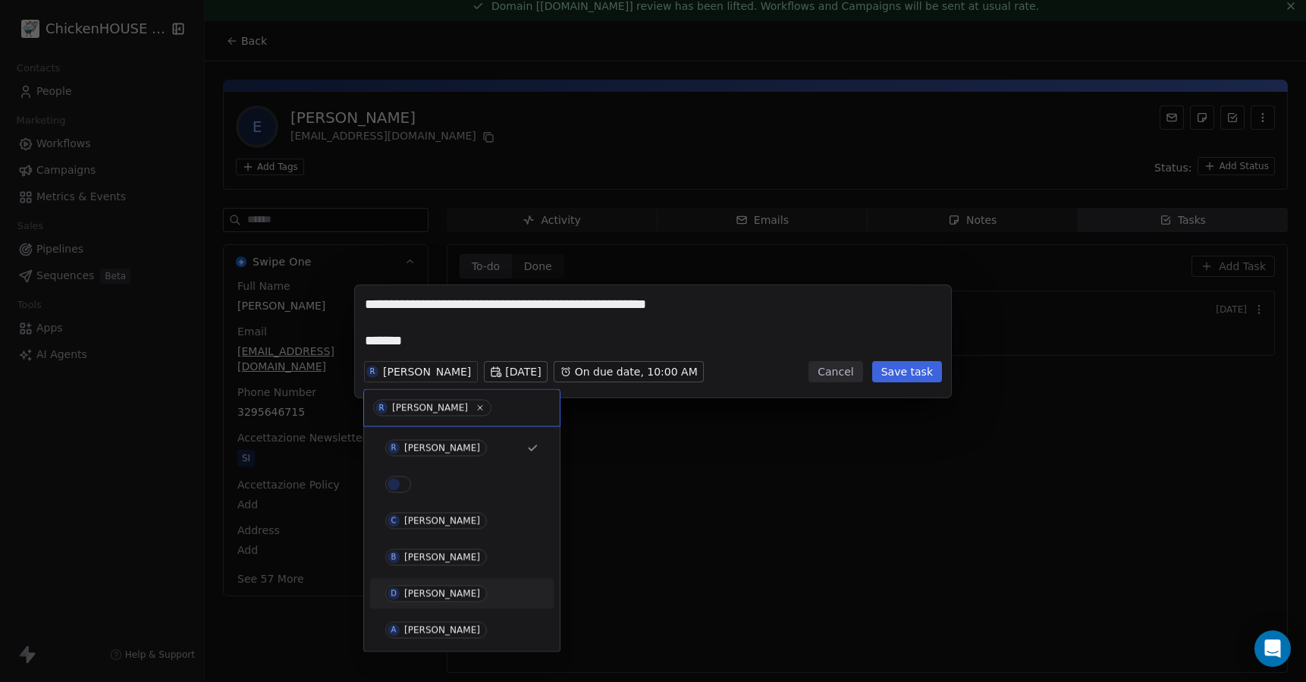
click at [417, 595] on div "[PERSON_NAME]" at bounding box center [442, 594] width 76 height 11
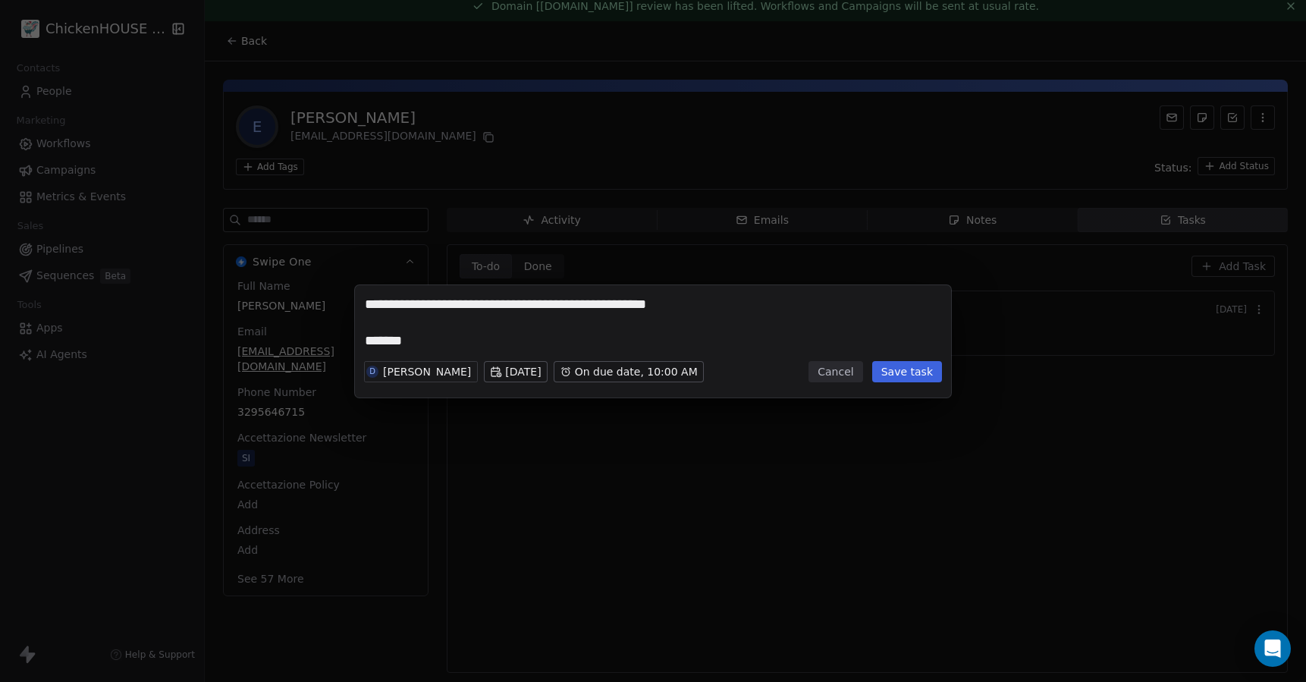
click at [909, 376] on button "Save task" at bounding box center [907, 371] width 70 height 21
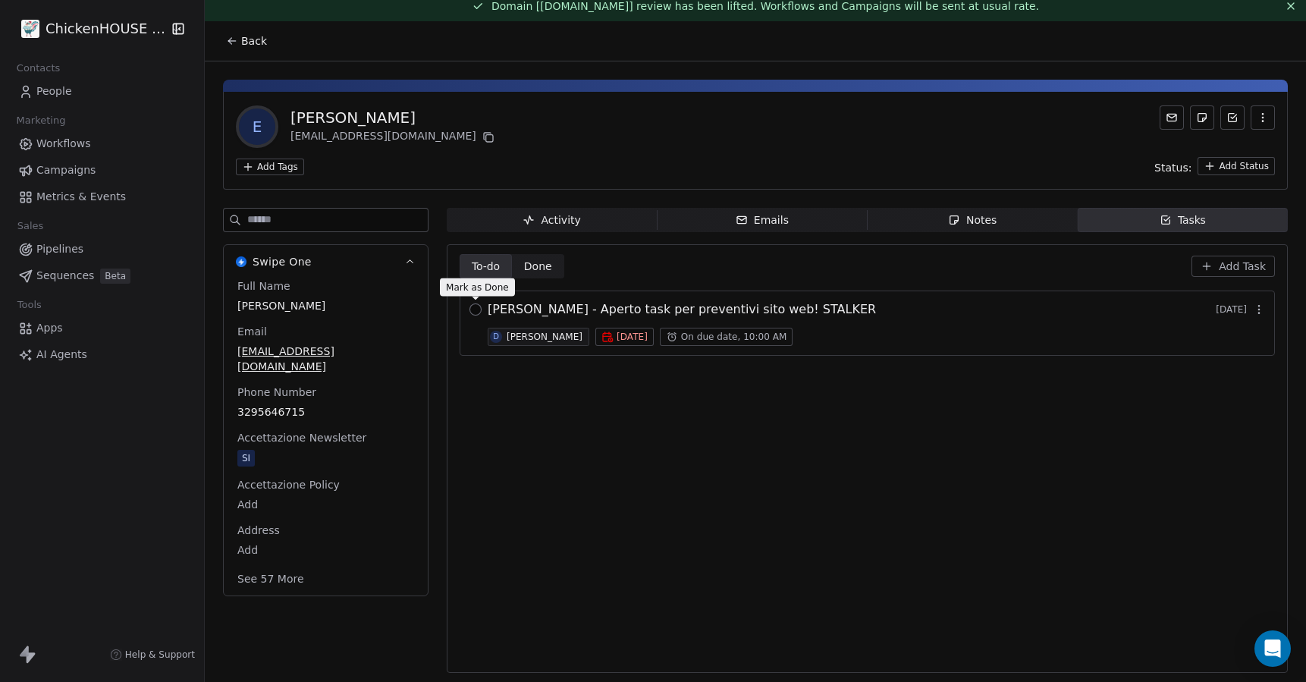
click at [478, 309] on button "button" at bounding box center [475, 309] width 12 height 12
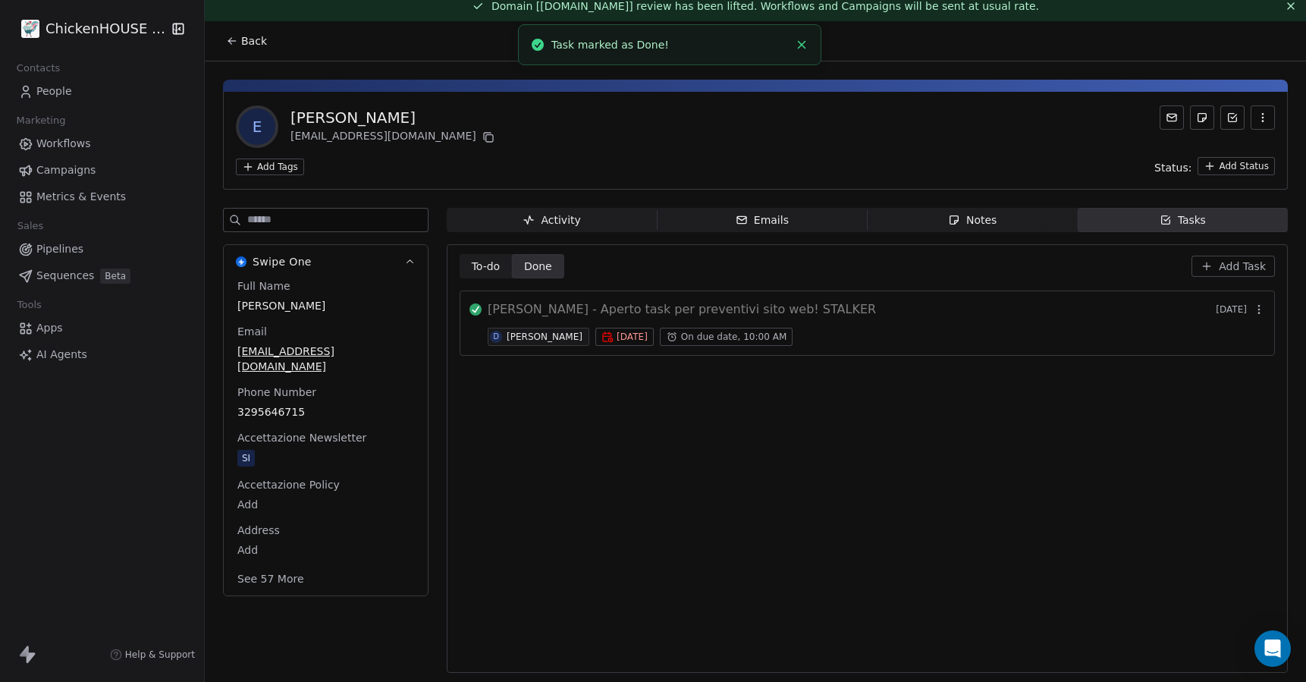
scroll to position [2, 0]
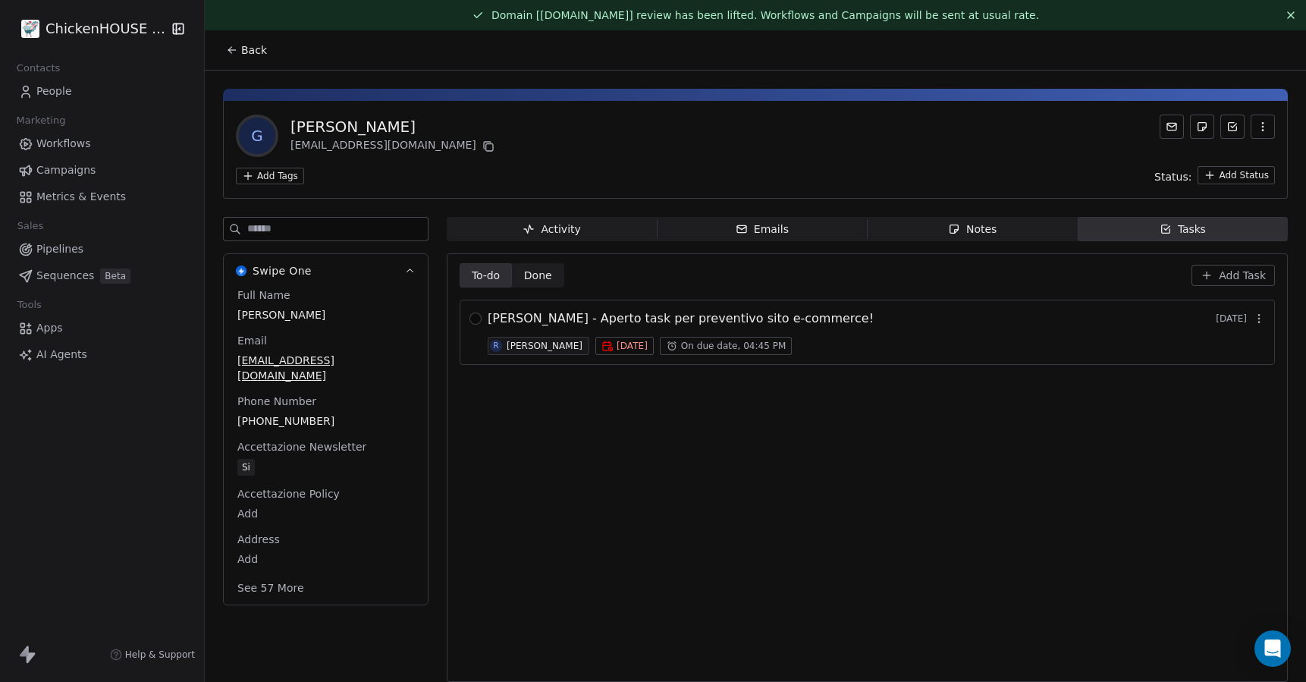
click at [980, 236] on div "Notes" at bounding box center [972, 229] width 49 height 16
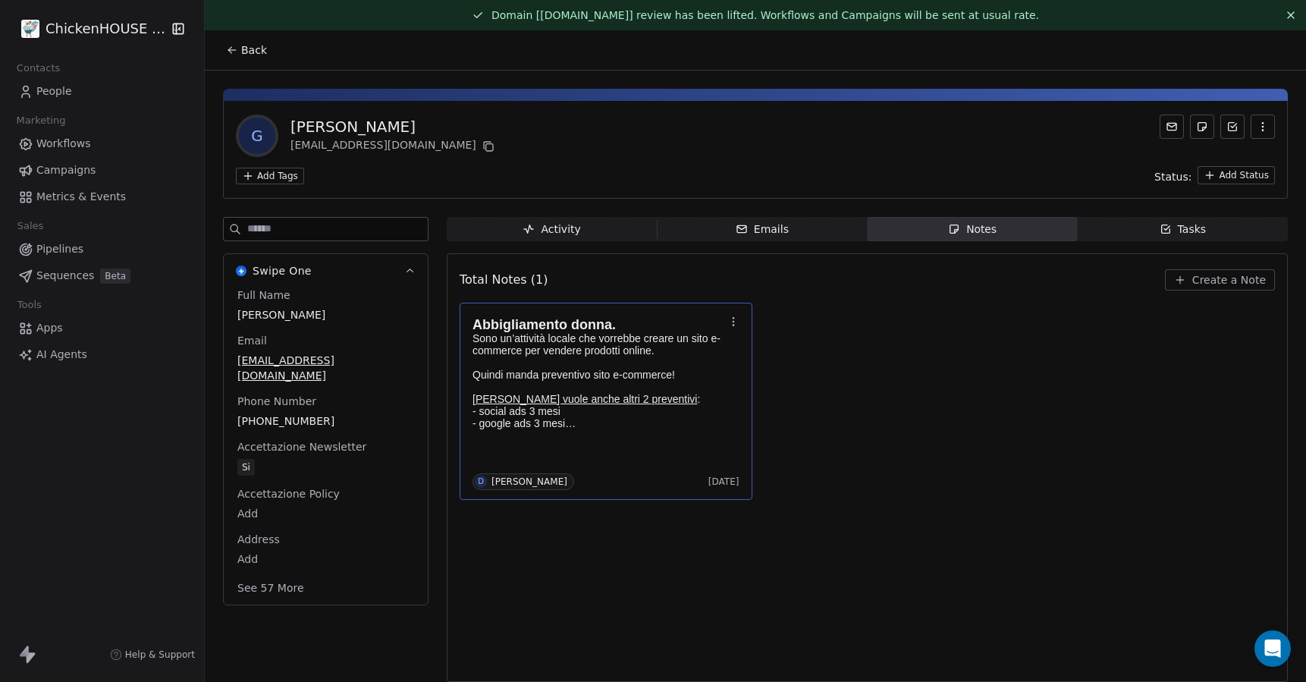
click at [530, 372] on p "Quindi manda preventivo sito e-commerce! Poi vuole anche altri 2 preventivi : -…" at bounding box center [598, 393] width 252 height 49
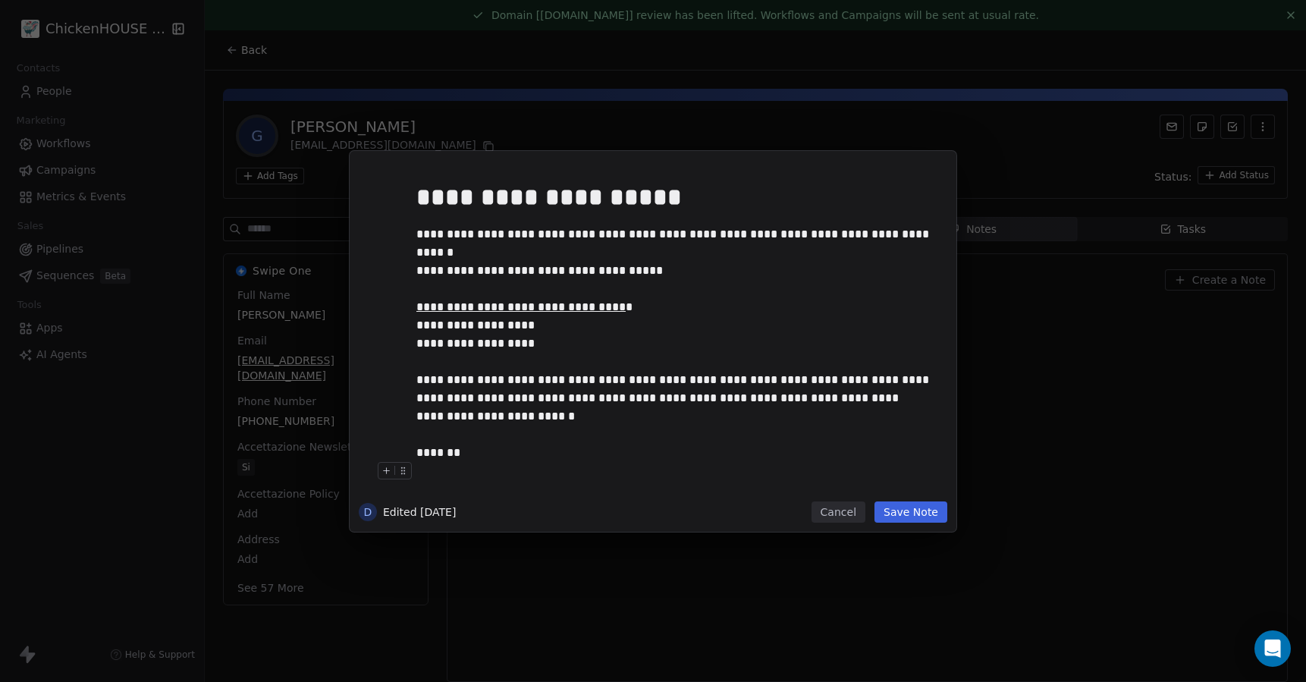
click at [833, 511] on button "Cancel" at bounding box center [838, 511] width 54 height 21
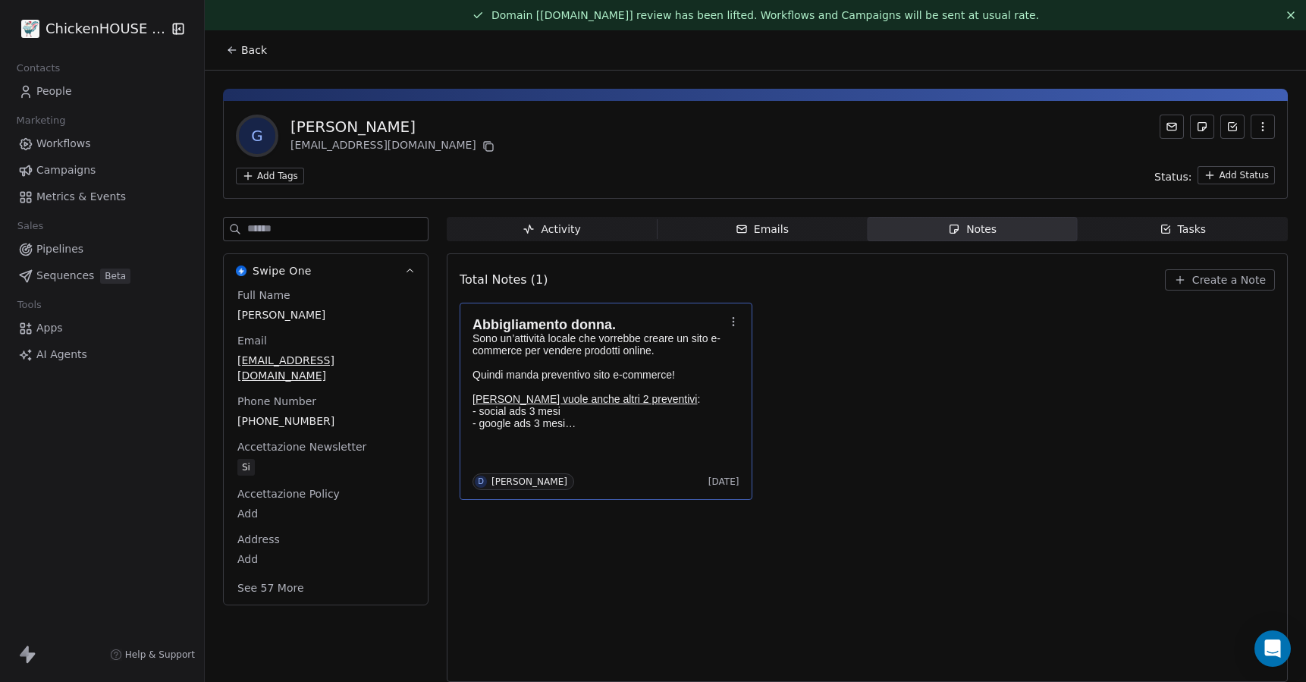
drag, startPoint x: 400, startPoint y: 125, endPoint x: 290, endPoint y: 123, distance: 110.0
click at [290, 123] on div "[PERSON_NAME]" at bounding box center [393, 126] width 207 height 21
copy div "[PERSON_NAME]"
click at [482, 146] on icon at bounding box center [488, 146] width 12 height 12
click at [1191, 229] on div "Tasks" at bounding box center [1183, 229] width 47 height 16
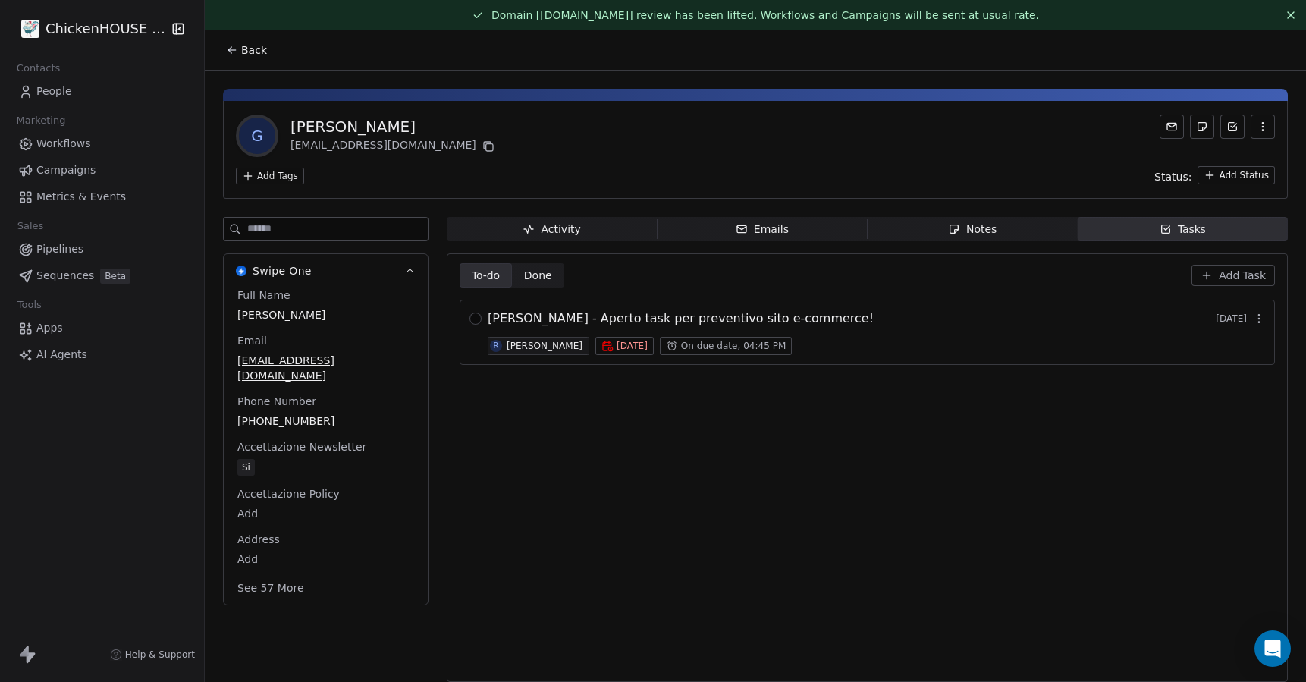
click at [679, 315] on span "GIOVANNA D'AVINO - Aperto task per preventivo sito e-commerce!" at bounding box center [681, 318] width 386 height 18
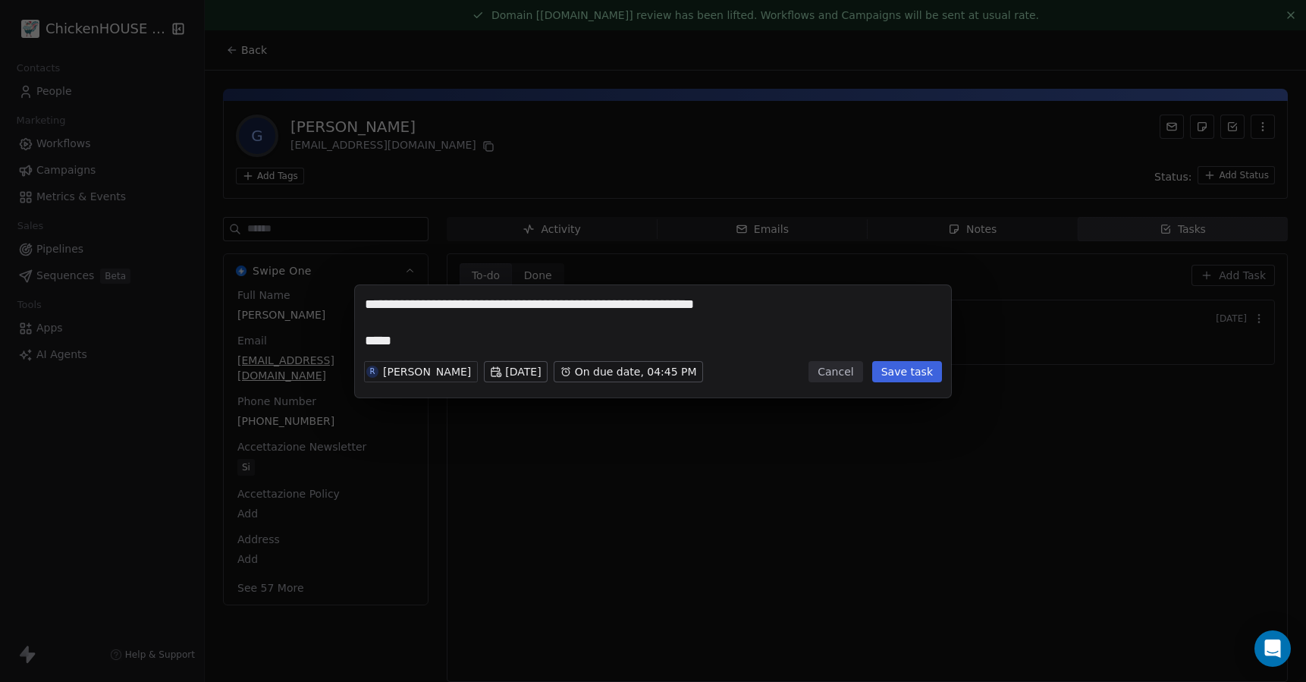
type textarea "**********"
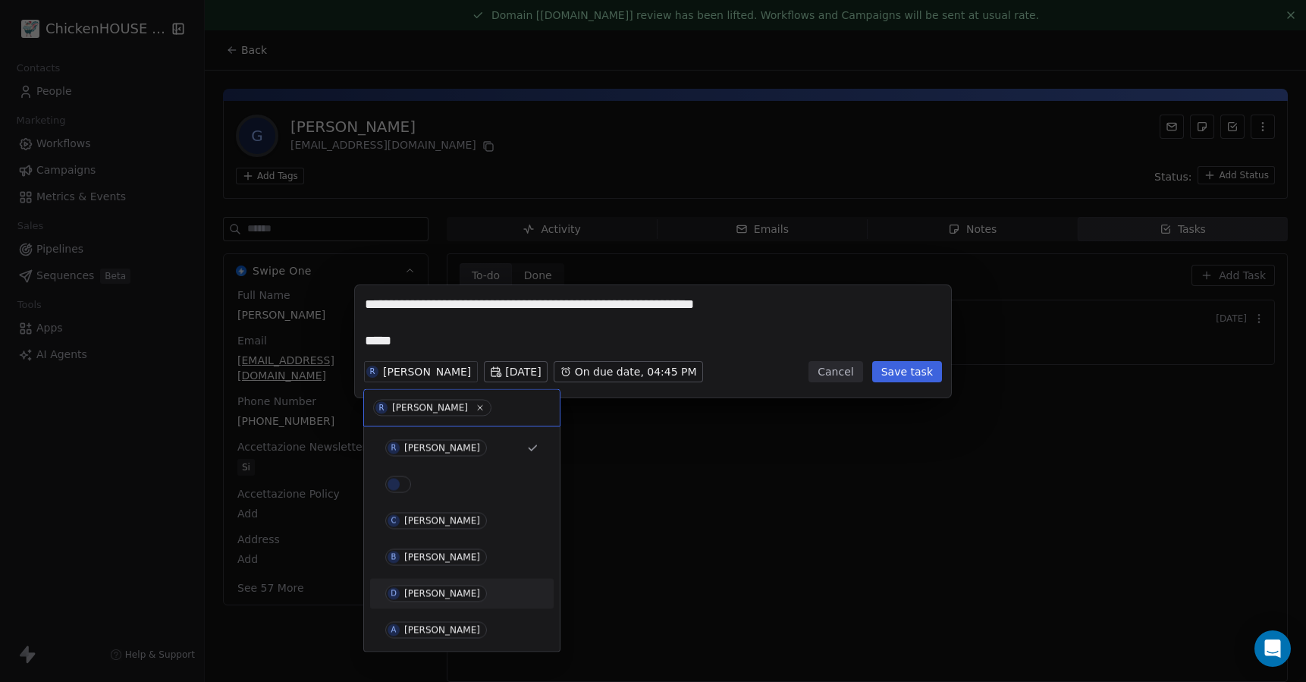
click at [412, 582] on div "D David" at bounding box center [461, 594] width 171 height 24
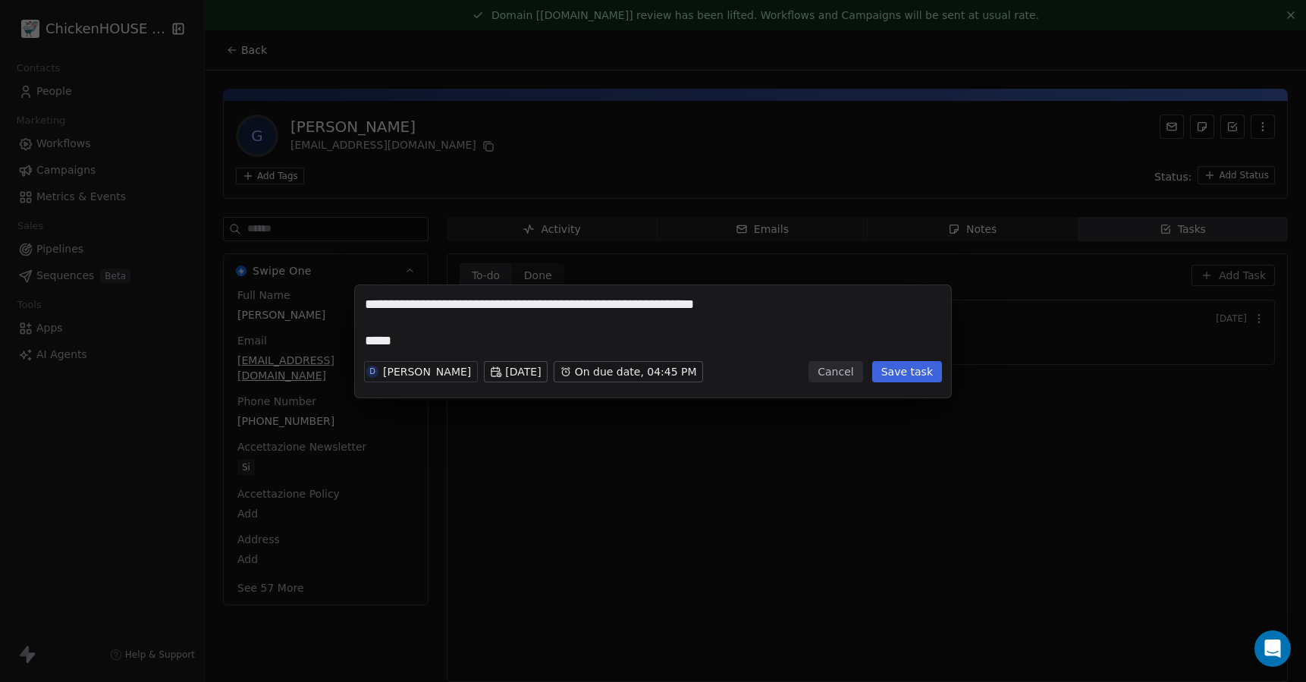
click at [897, 374] on button "Save task" at bounding box center [907, 371] width 70 height 21
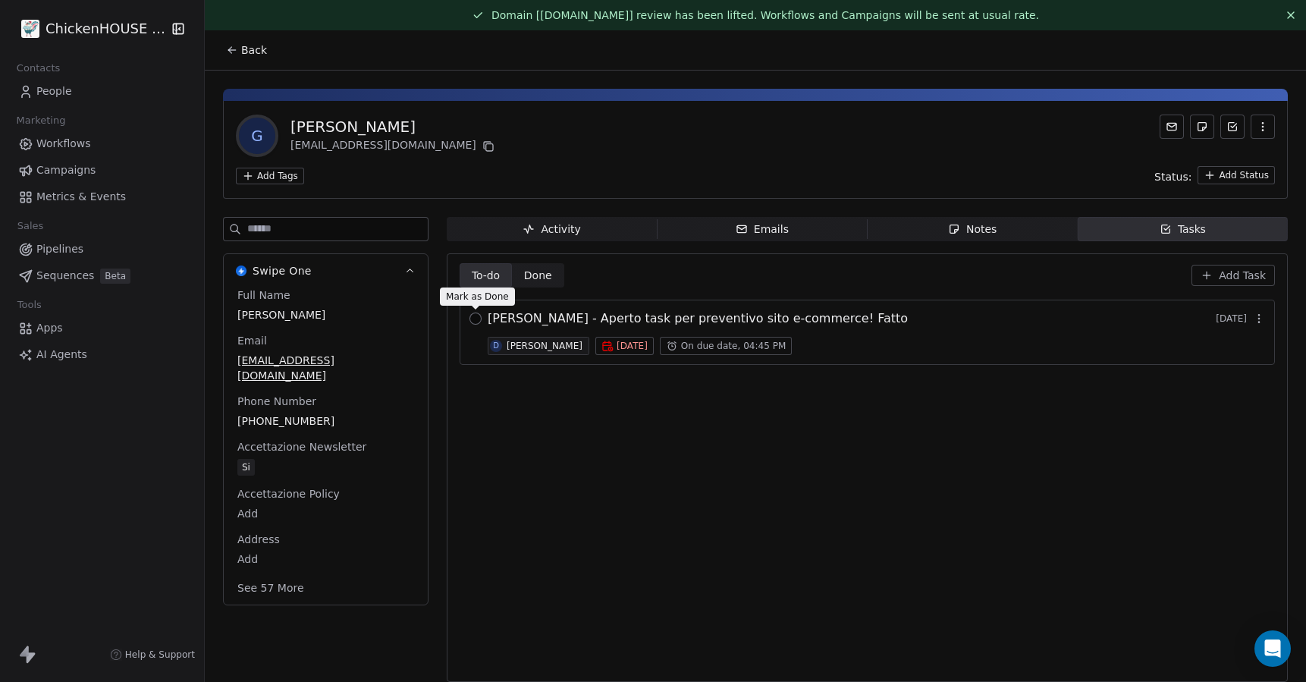
click at [476, 313] on button "button" at bounding box center [475, 318] width 12 height 12
click at [1240, 276] on span "Add Task" at bounding box center [1242, 275] width 47 height 15
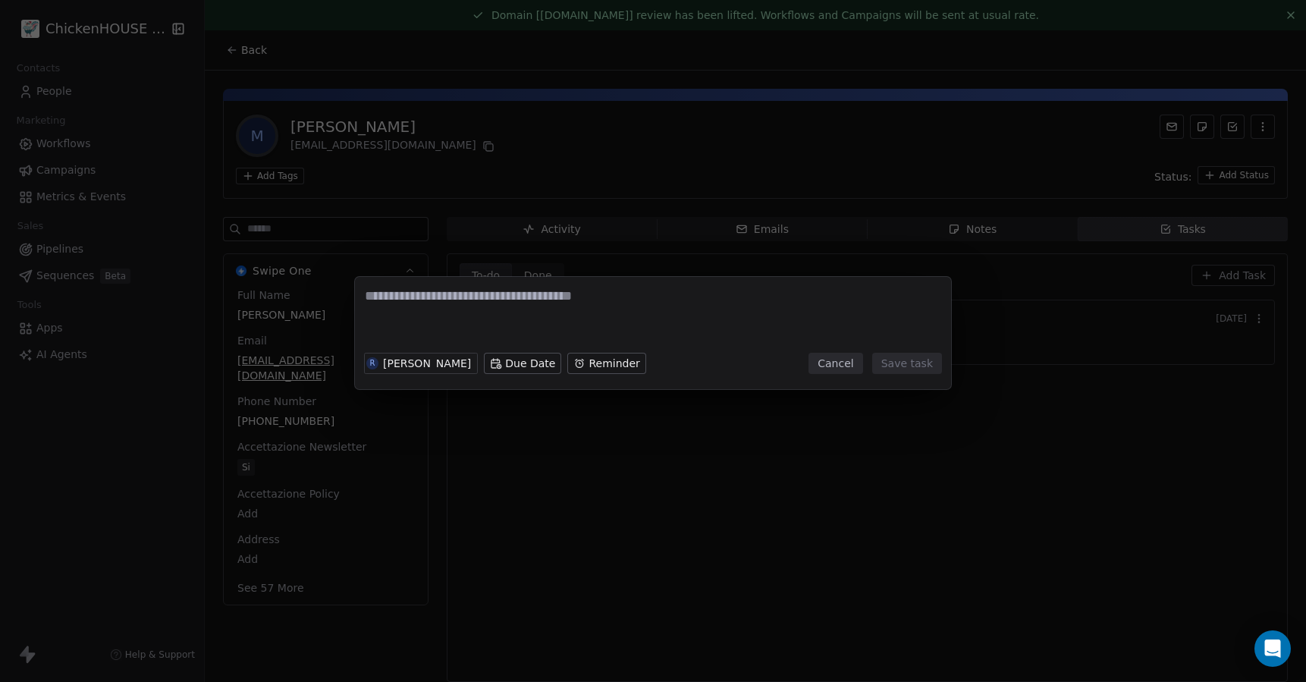
click at [827, 357] on button "Cancel" at bounding box center [835, 363] width 54 height 21
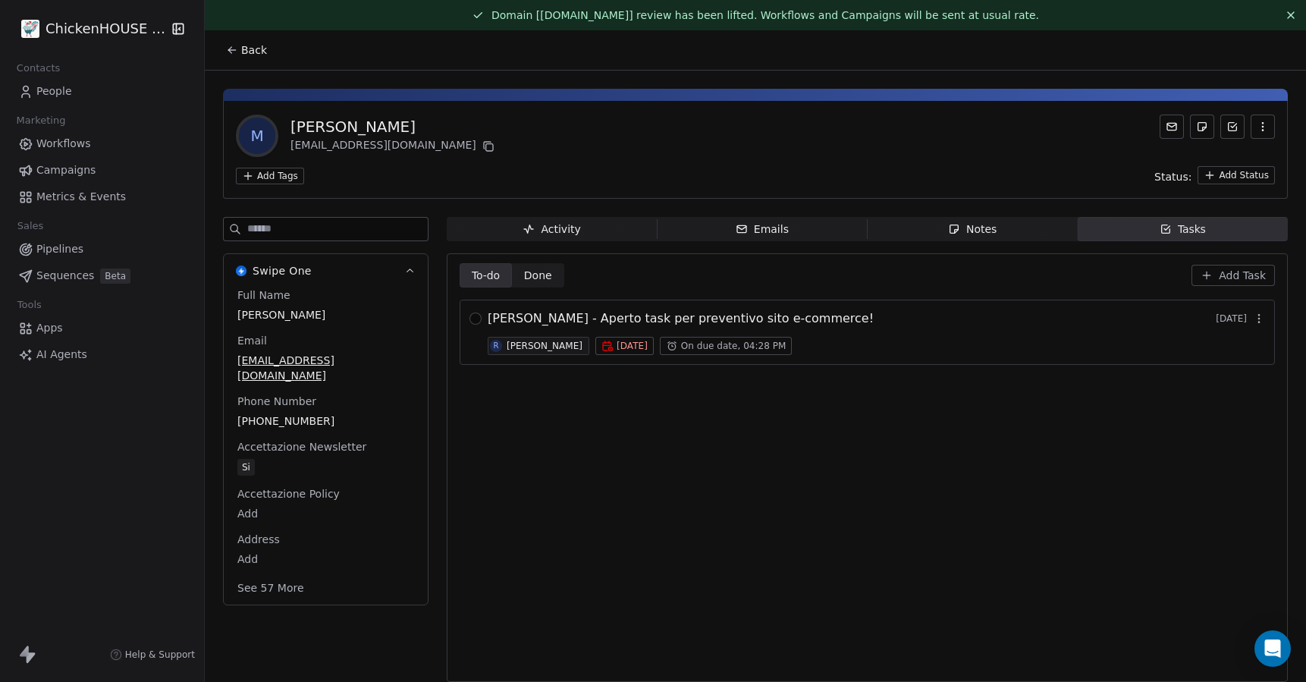
click at [988, 228] on div "Notes" at bounding box center [972, 229] width 49 height 16
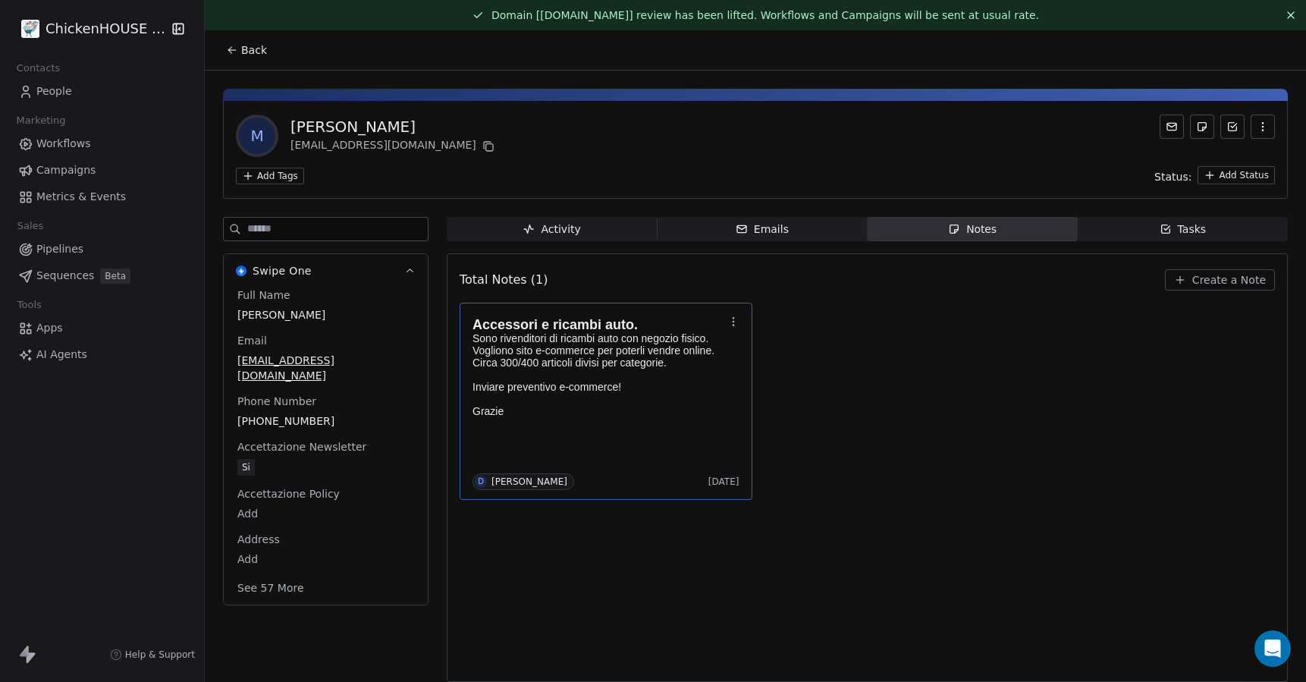
click at [564, 344] on p "Vogliono sito e-commerce per poterli vendre online." at bounding box center [598, 350] width 252 height 12
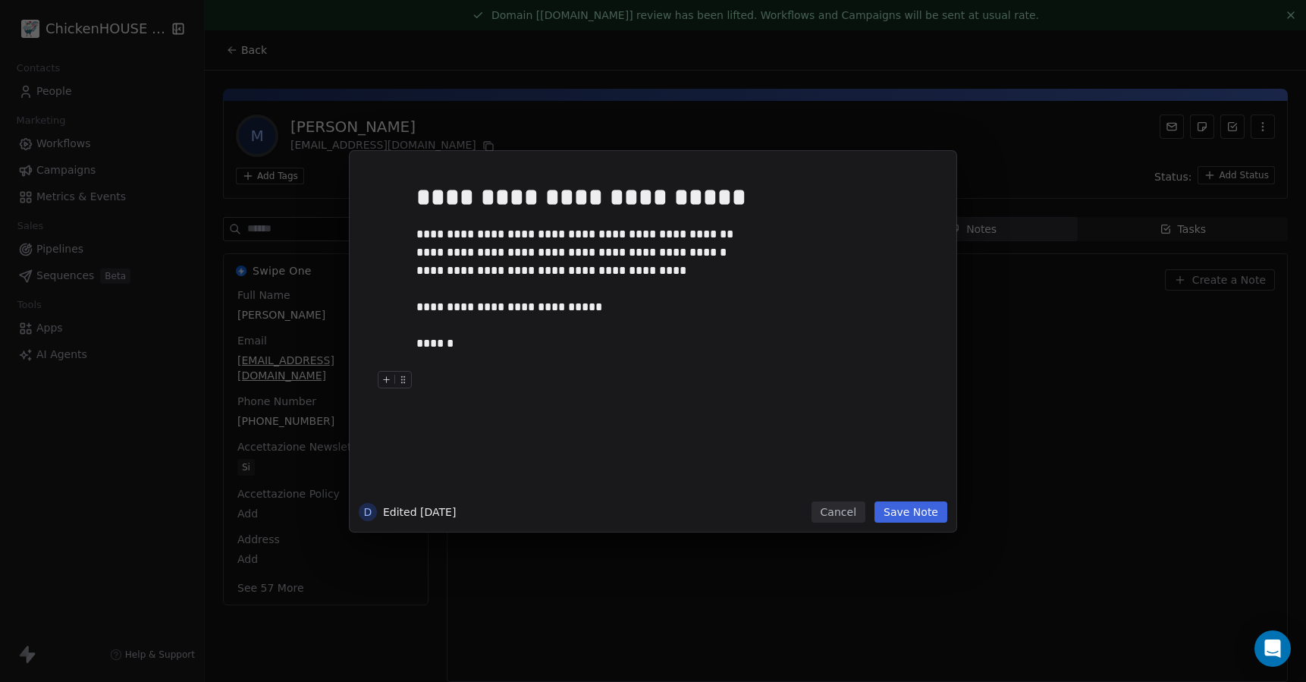
click at [838, 507] on button "Cancel" at bounding box center [838, 511] width 54 height 21
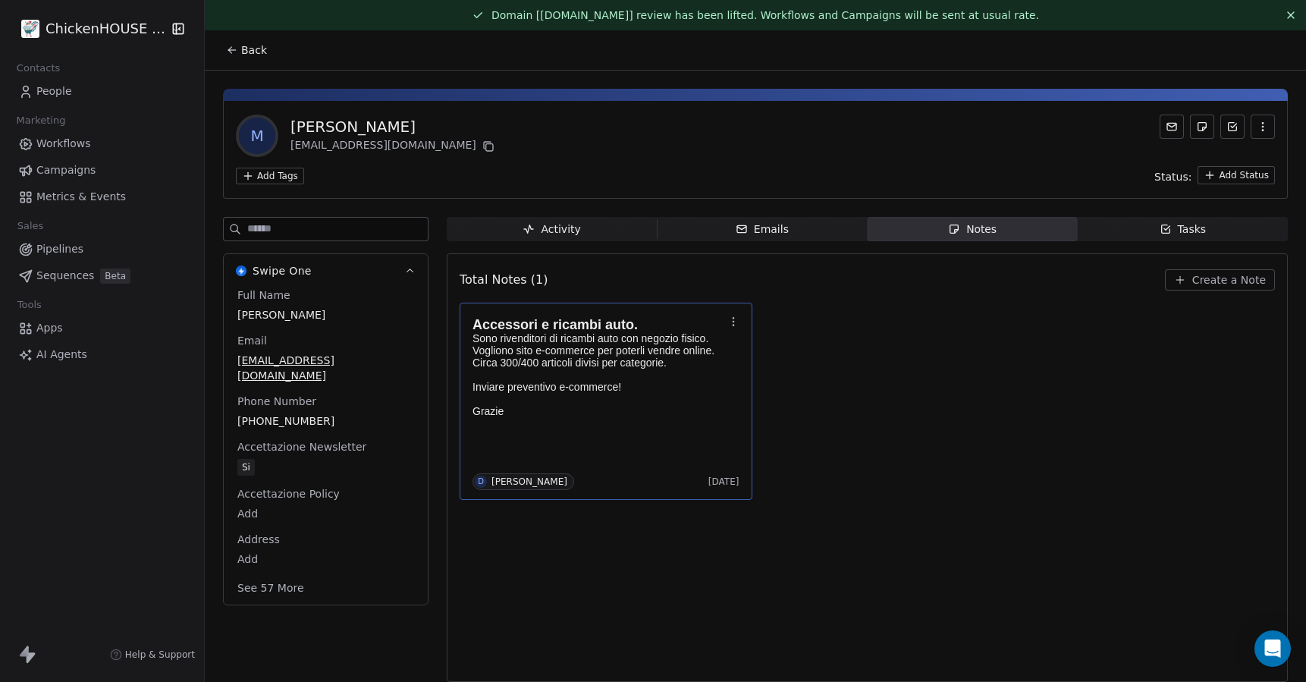
copy div "Michele Colagrande"
drag, startPoint x: 433, startPoint y: 123, endPoint x: 96, endPoint y: 188, distance: 343.0
click at [290, 120] on div "Michele Colagrande" at bounding box center [393, 126] width 207 height 21
click at [482, 146] on icon at bounding box center [488, 146] width 12 height 12
click at [253, 52] on span "Back" at bounding box center [254, 49] width 26 height 15
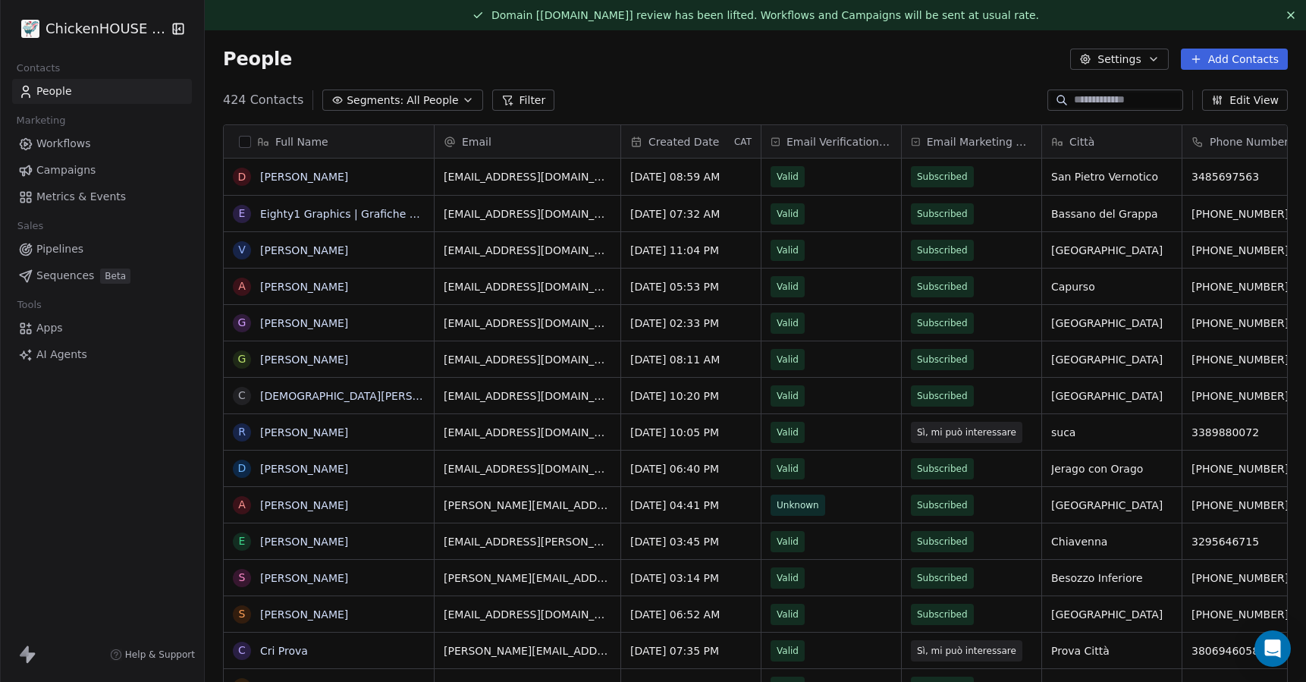
scroll to position [600, 1101]
